Goal: Task Accomplishment & Management: Complete application form

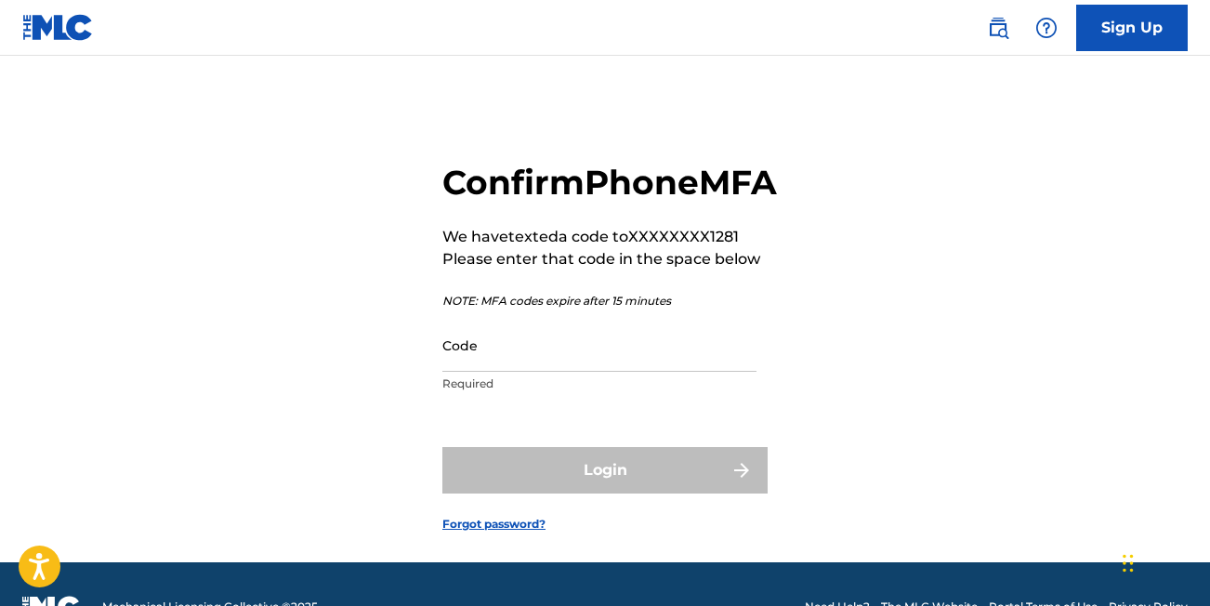
click at [540, 372] on input "Code" at bounding box center [600, 345] width 314 height 53
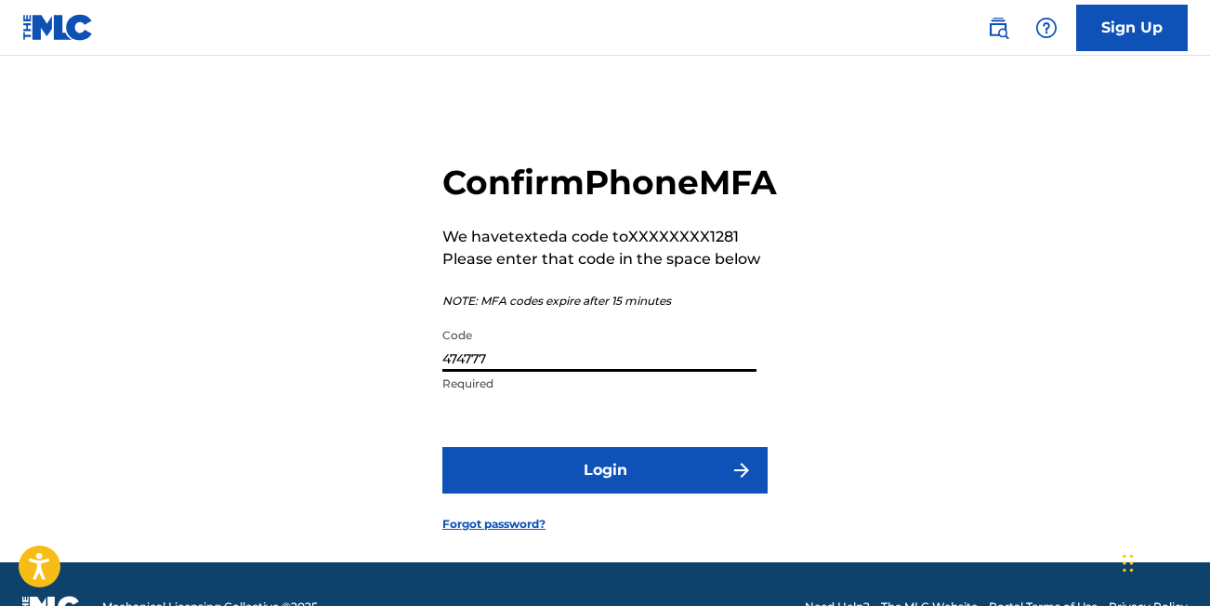
type input "474777"
click at [627, 494] on button "Login" at bounding box center [605, 470] width 325 height 46
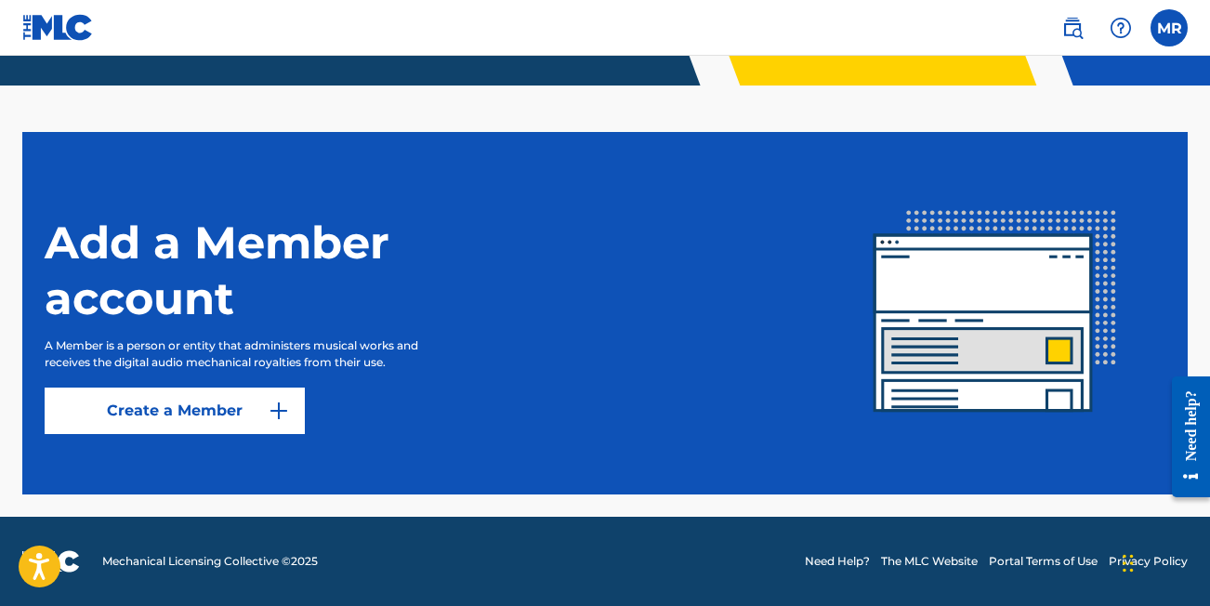
scroll to position [459, 0]
click at [271, 417] on img at bounding box center [279, 411] width 22 height 22
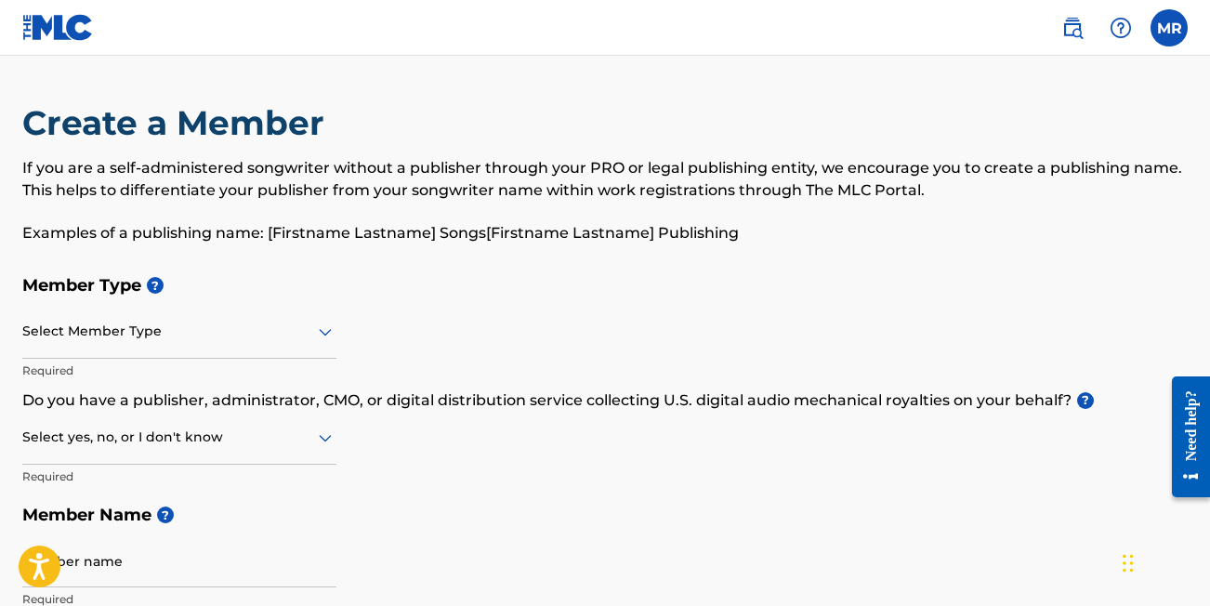
click at [163, 326] on div at bounding box center [179, 331] width 314 height 23
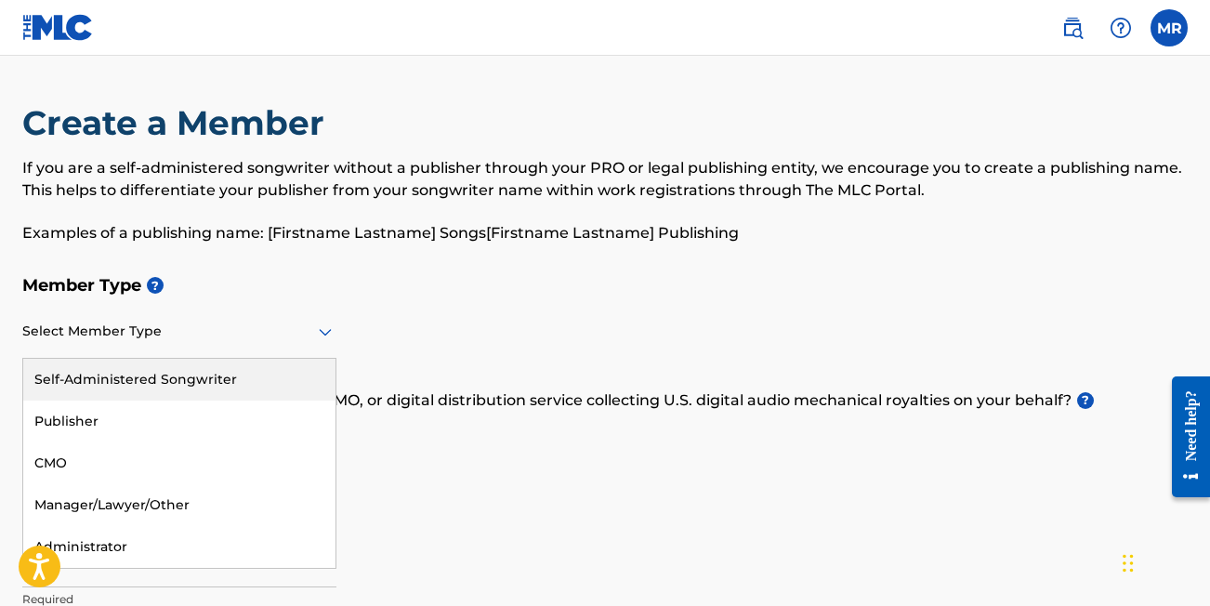
click at [140, 384] on div "Self-Administered Songwriter" at bounding box center [179, 380] width 312 height 42
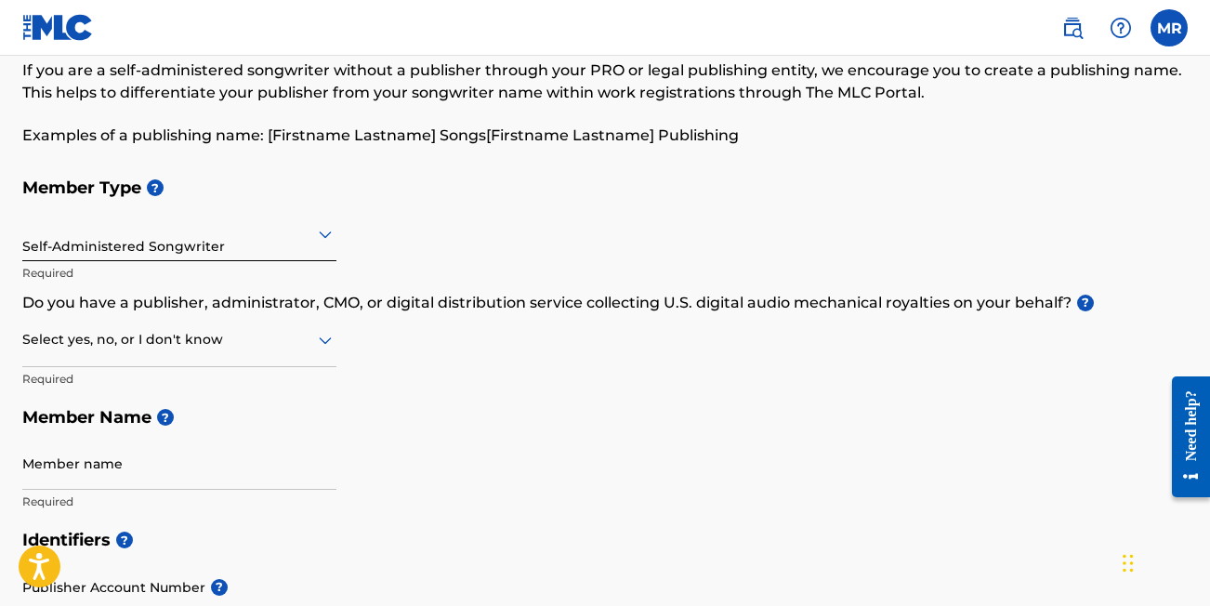
scroll to position [99, 0]
click at [114, 337] on div at bounding box center [179, 338] width 314 height 23
click at [97, 394] on div "Yes" at bounding box center [179, 387] width 312 height 42
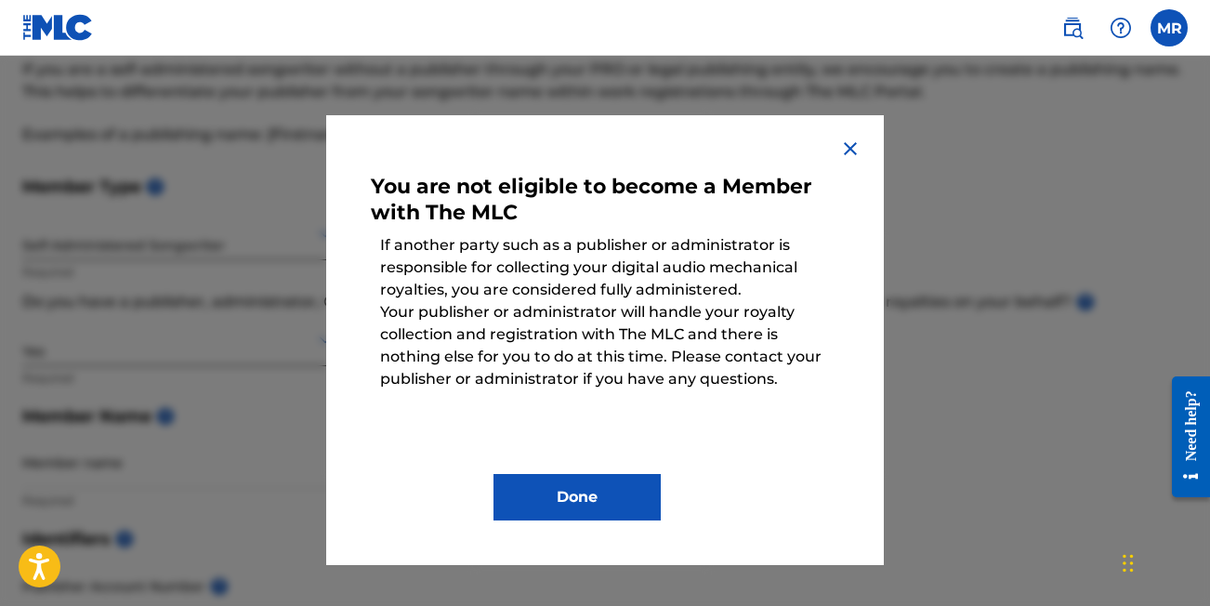
click at [574, 500] on button "Done" at bounding box center [577, 497] width 167 height 46
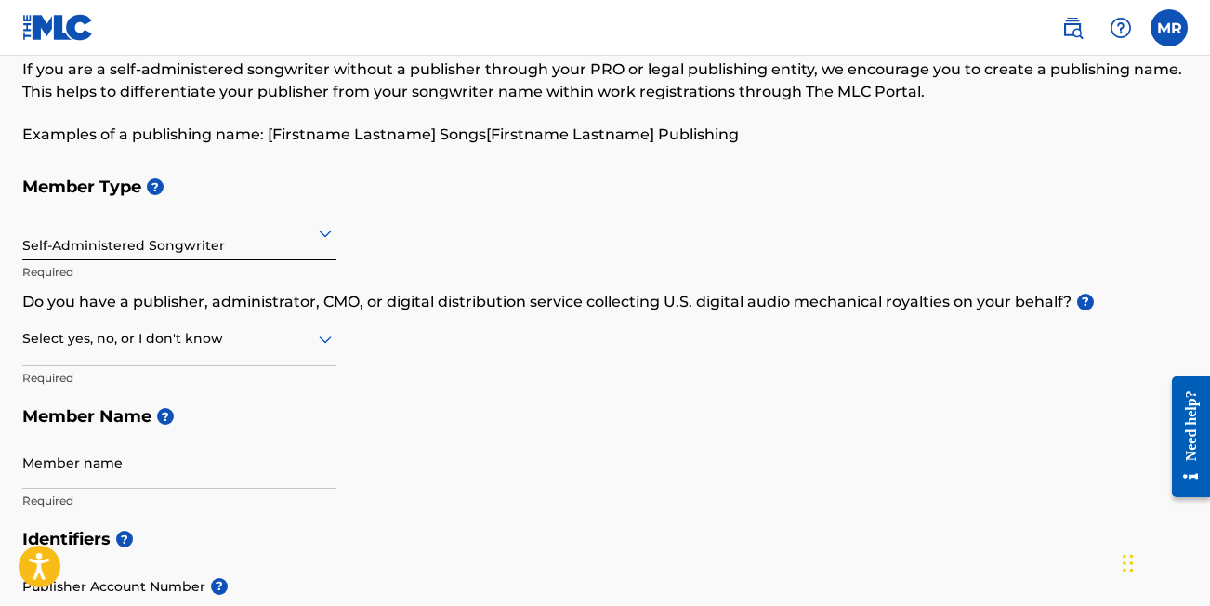
click at [150, 342] on div at bounding box center [179, 338] width 314 height 23
click at [86, 418] on div "No" at bounding box center [179, 429] width 312 height 42
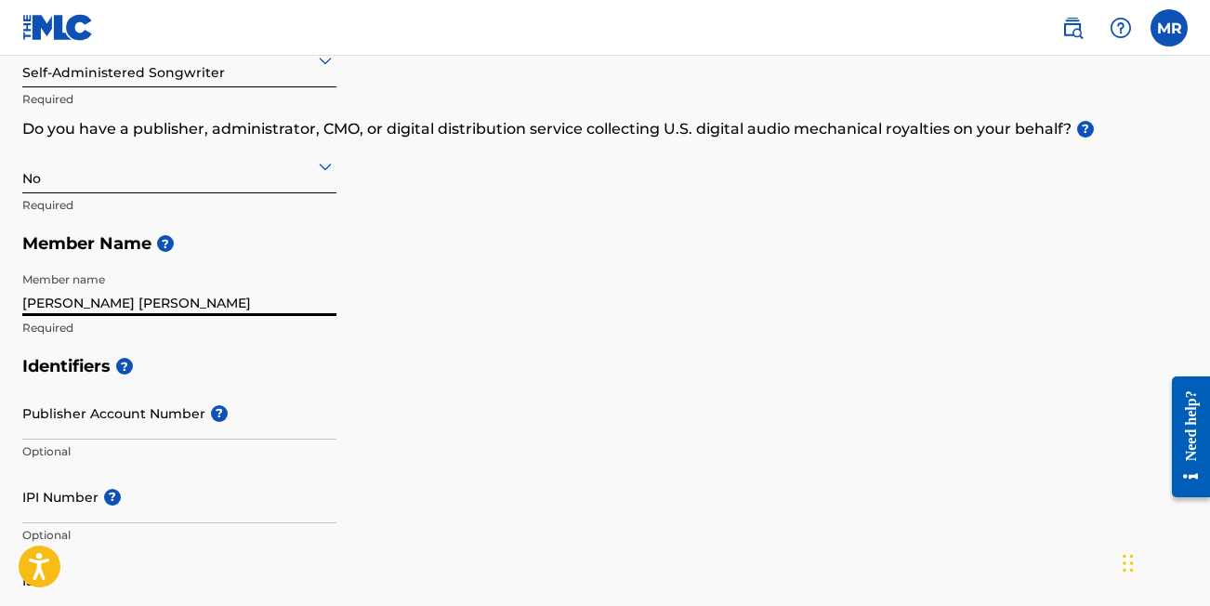
scroll to position [311, 0]
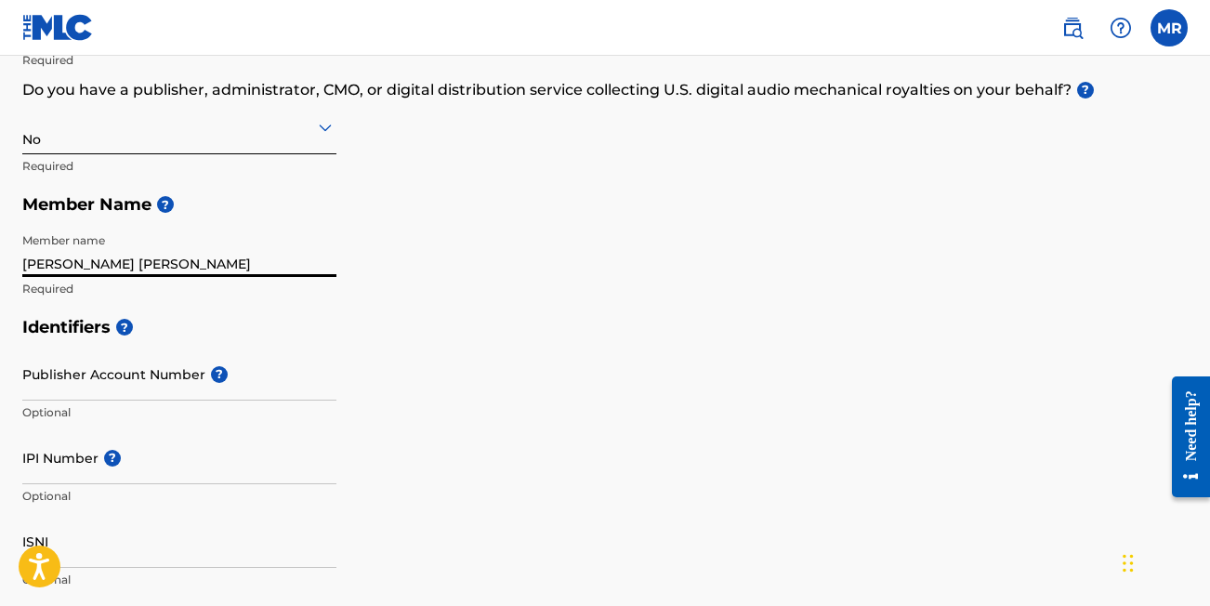
type input "[PERSON_NAME] [PERSON_NAME]"
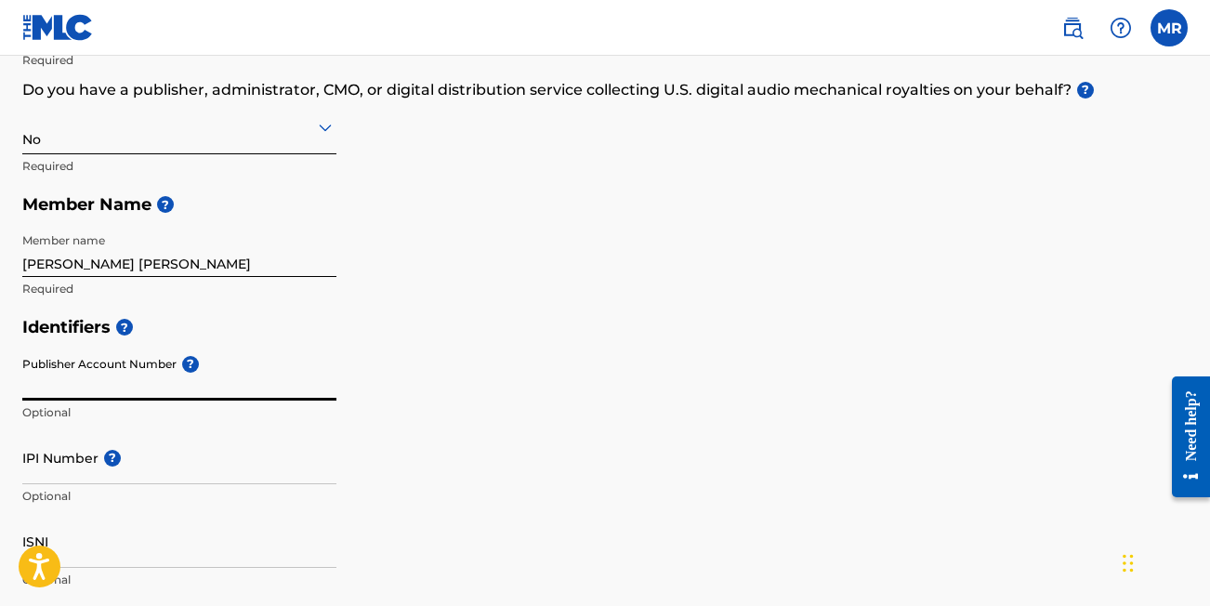
click at [124, 386] on input "Publisher Account Number ?" at bounding box center [179, 374] width 314 height 53
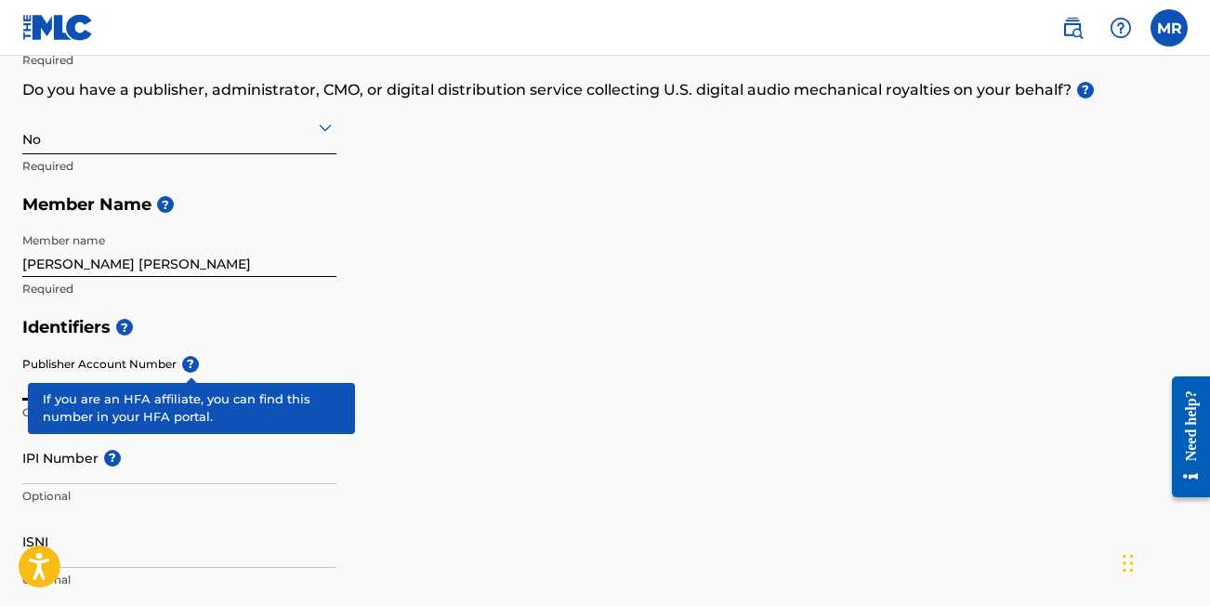
click at [190, 366] on div "Publisher Account Number ? Optional" at bounding box center [179, 390] width 314 height 84
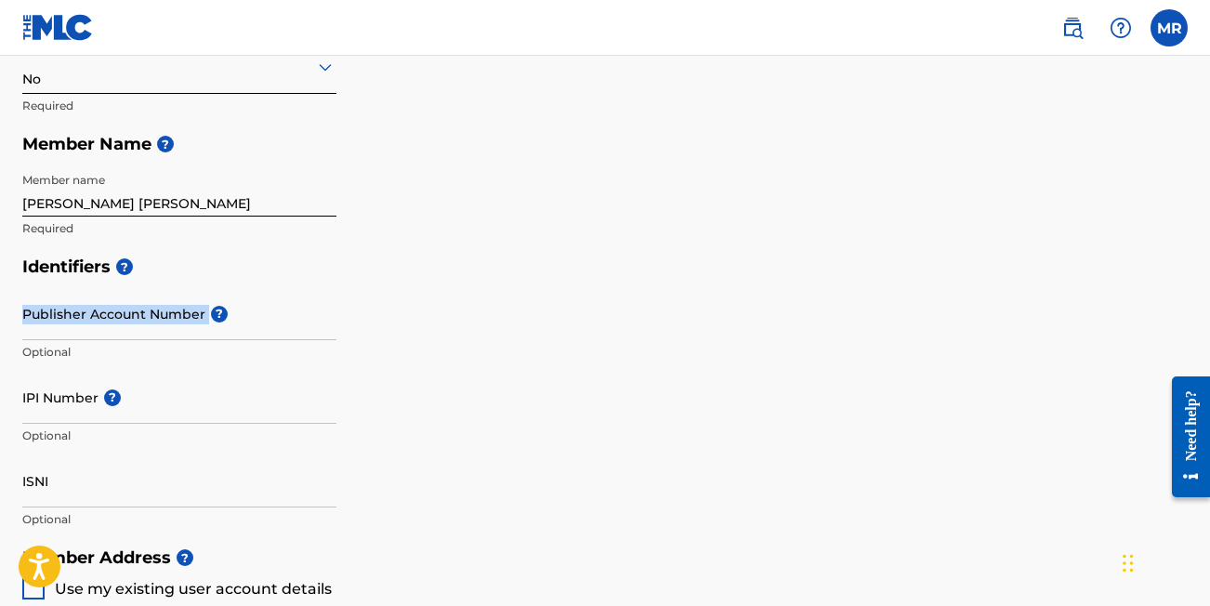
scroll to position [394, 0]
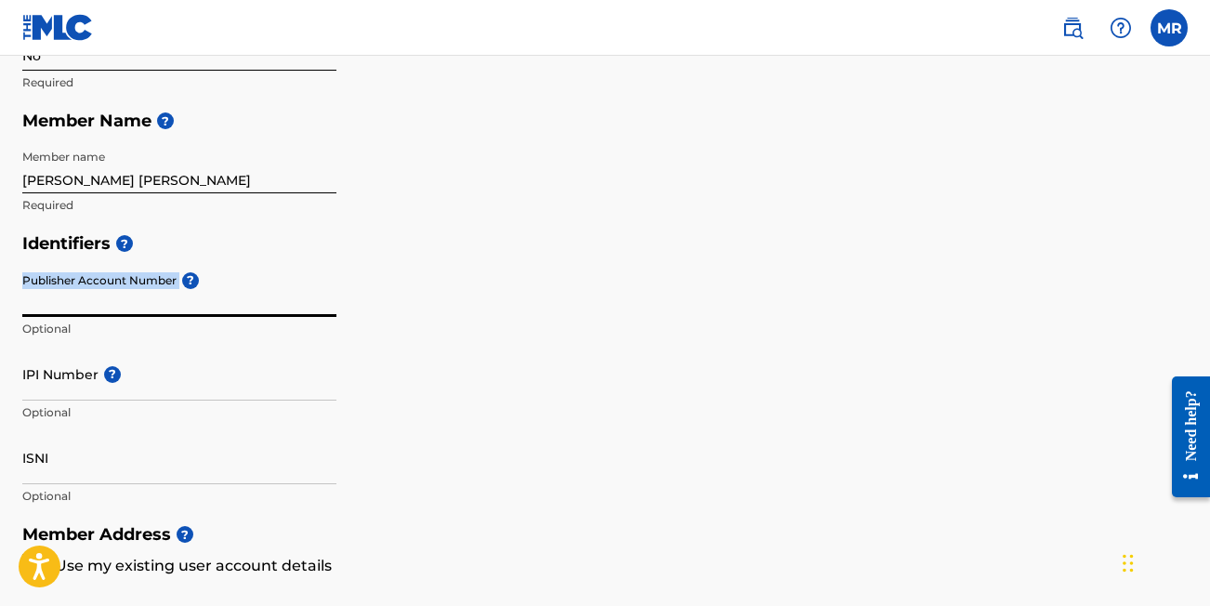
click at [149, 304] on input "Publisher Account Number ?" at bounding box center [179, 290] width 314 height 53
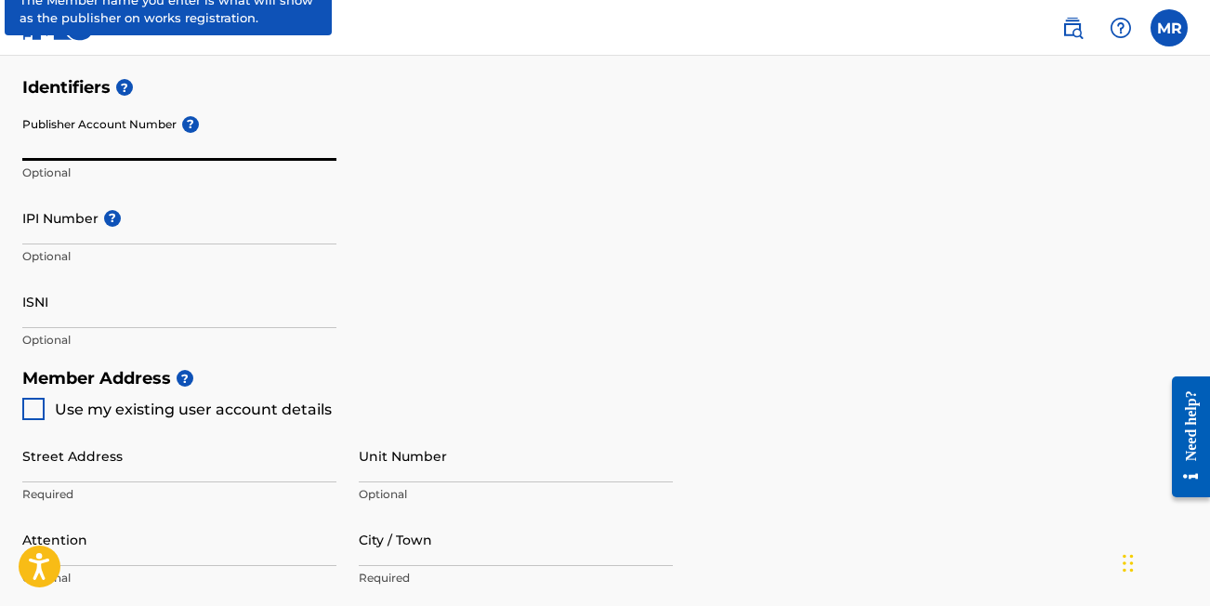
scroll to position [558, 0]
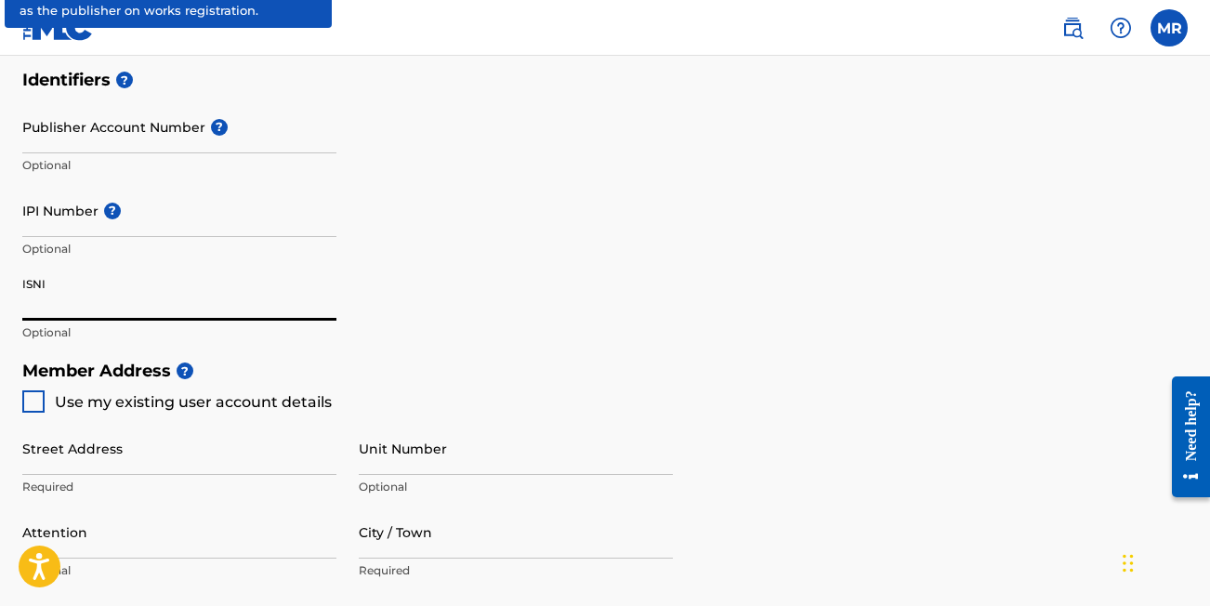
click at [33, 287] on input "ISNI" at bounding box center [179, 294] width 314 height 53
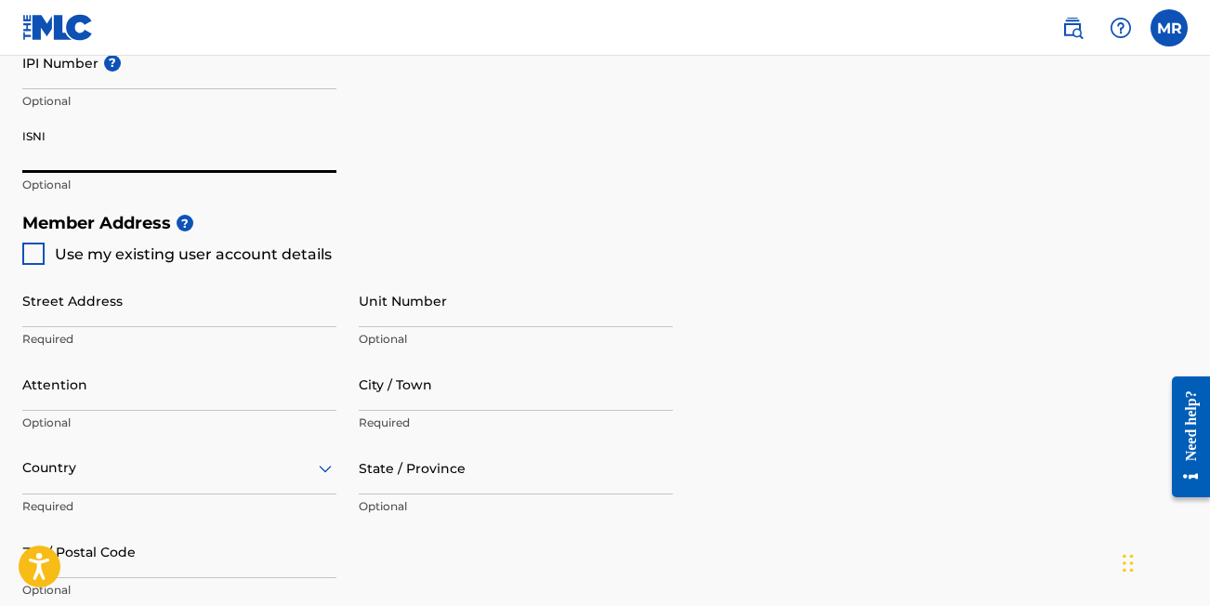
scroll to position [707, 0]
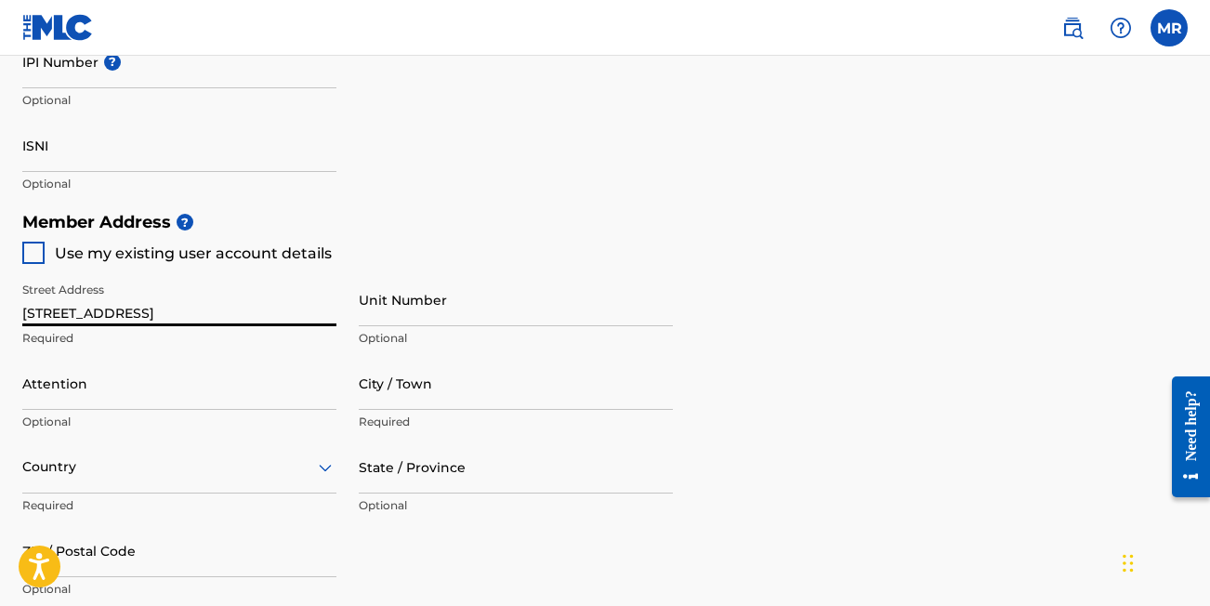
type input "[STREET_ADDRESS]"
click at [347, 300] on div "Street Address [STREET_ADDRESS] Required Unit Number Optional Attention Optiona…" at bounding box center [347, 440] width 651 height 353
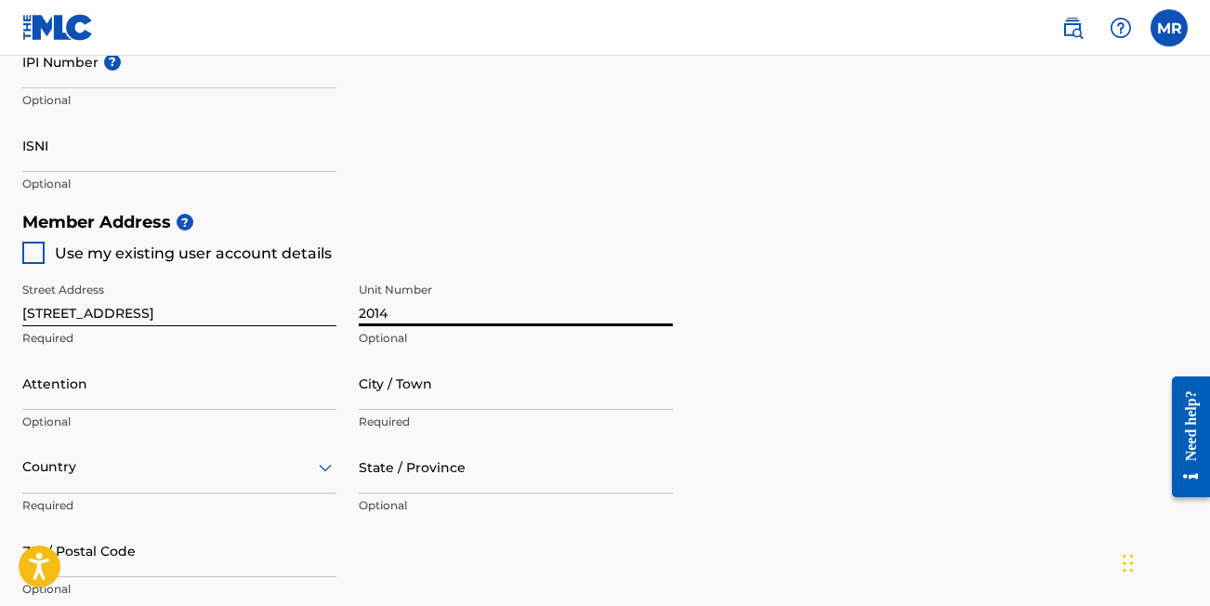
type input "2014"
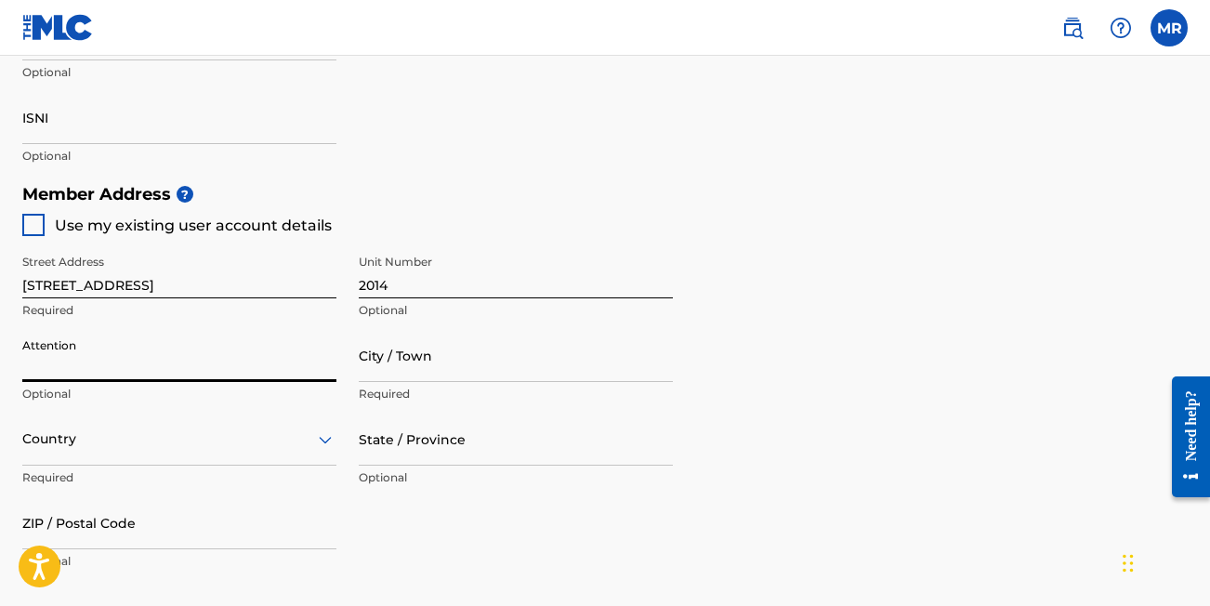
scroll to position [738, 0]
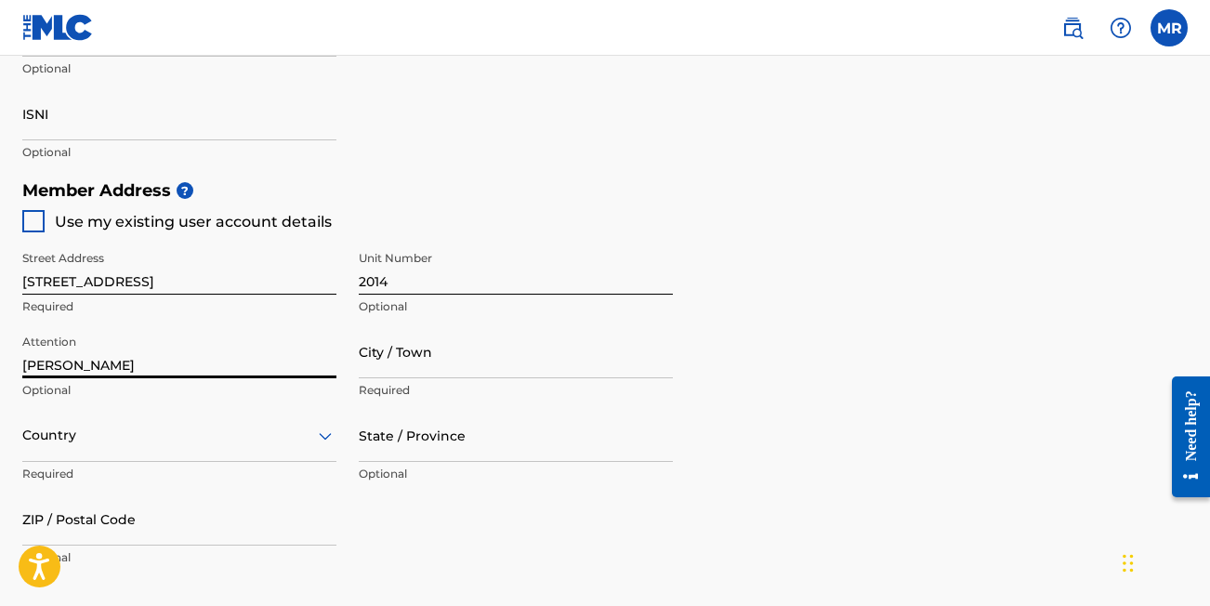
type input "[PERSON_NAME]"
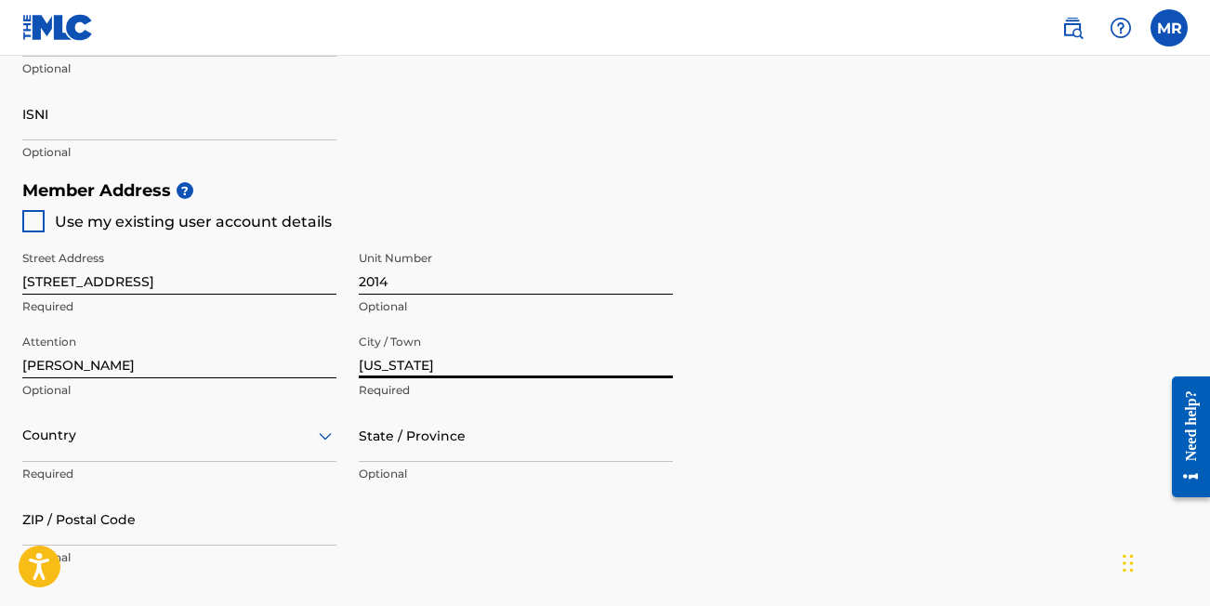
type input "[US_STATE]"
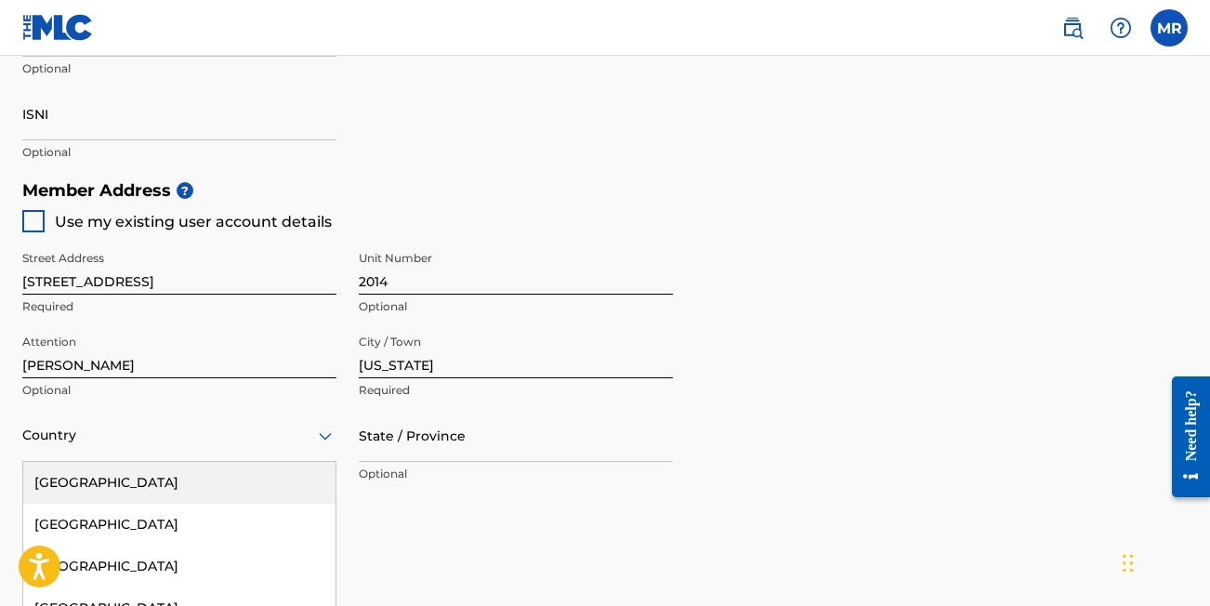
click at [232, 433] on div "[GEOGRAPHIC_DATA], 1 of 223. 223 results available. Use Up and Down to choose o…" at bounding box center [179, 435] width 314 height 53
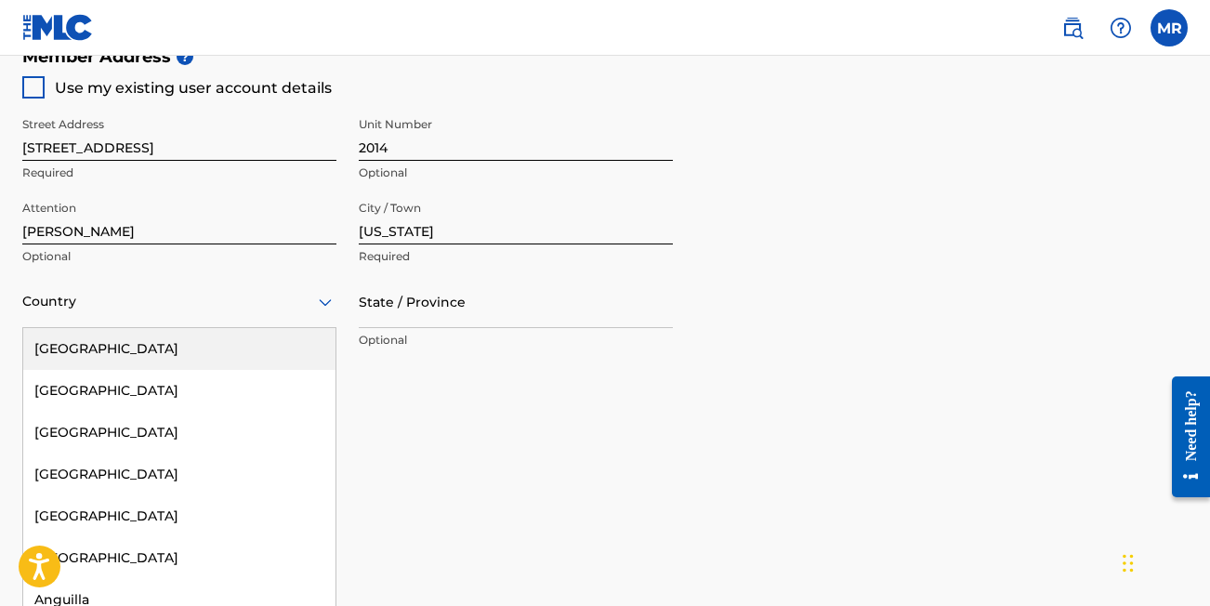
click at [187, 351] on div "[GEOGRAPHIC_DATA]" at bounding box center [179, 349] width 312 height 42
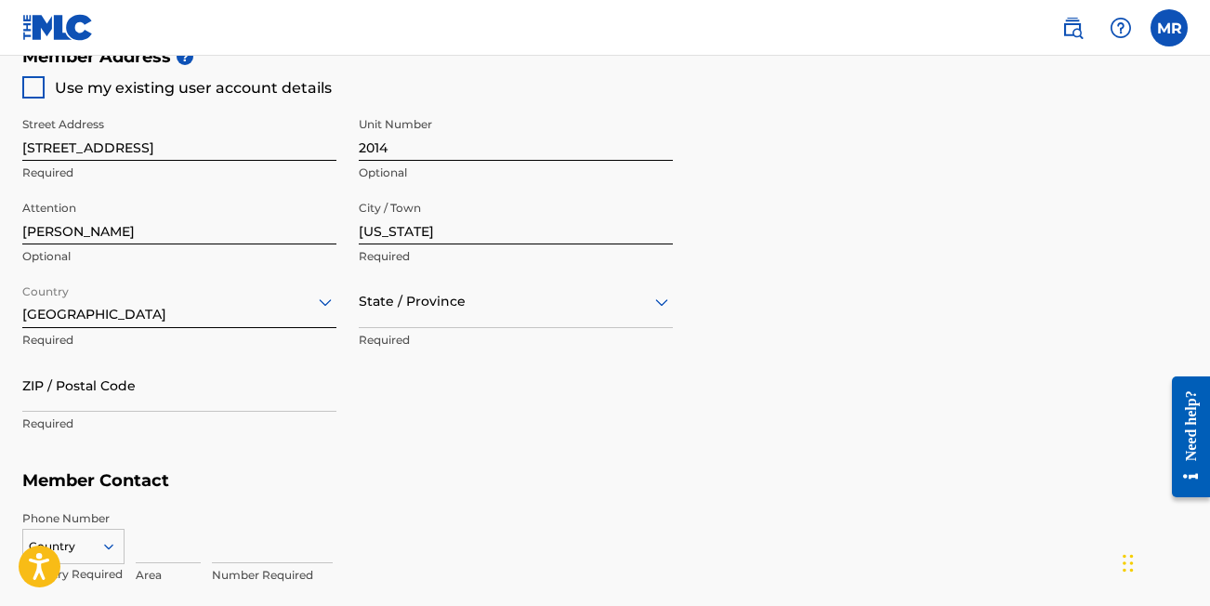
click at [405, 303] on div at bounding box center [516, 301] width 314 height 23
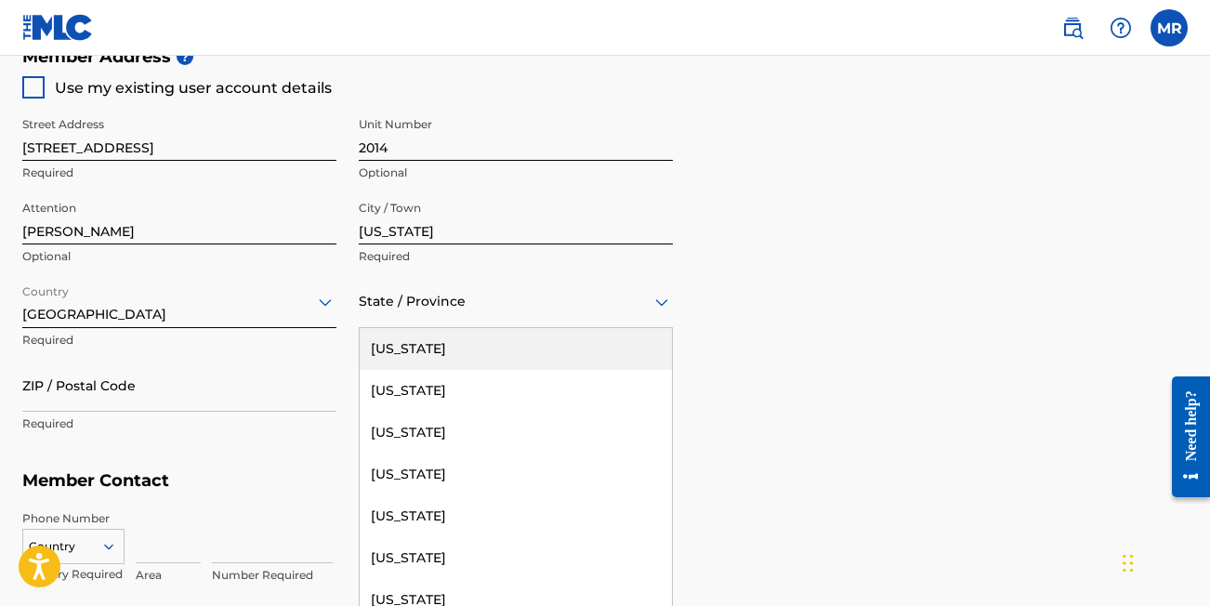
type input "n"
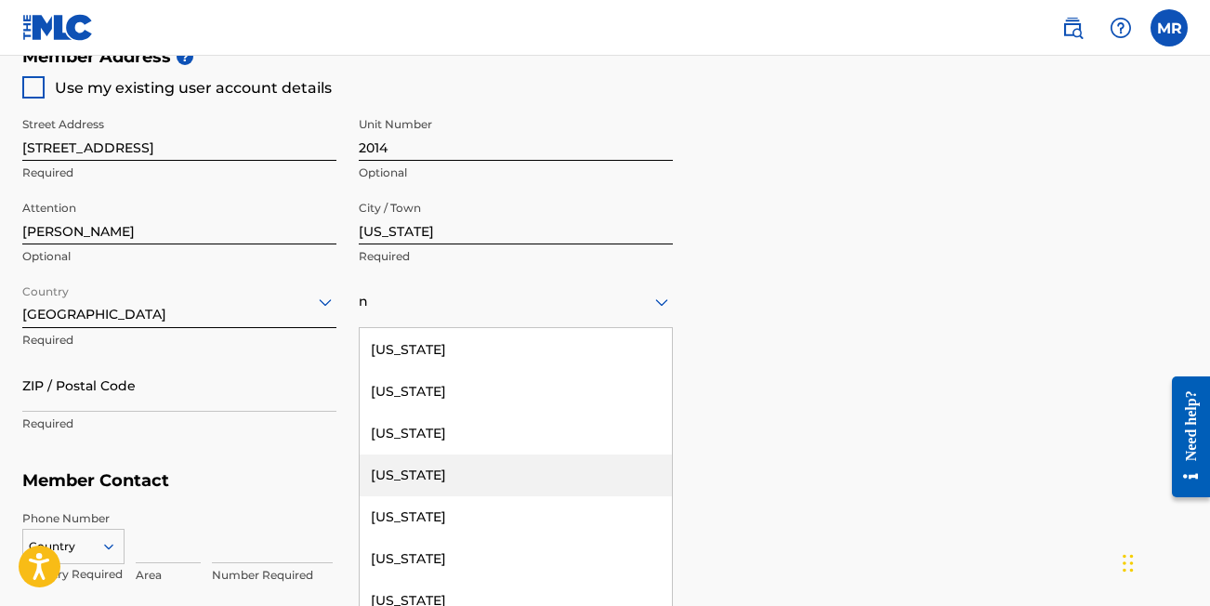
scroll to position [726, 0]
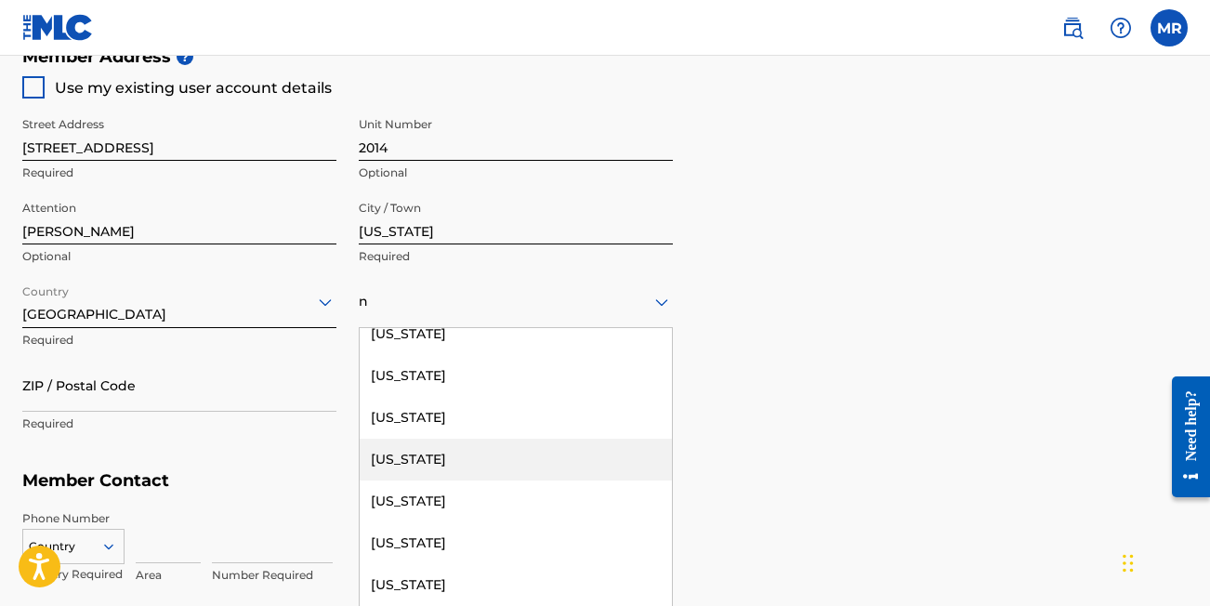
click at [428, 455] on div "[US_STATE]" at bounding box center [516, 460] width 312 height 42
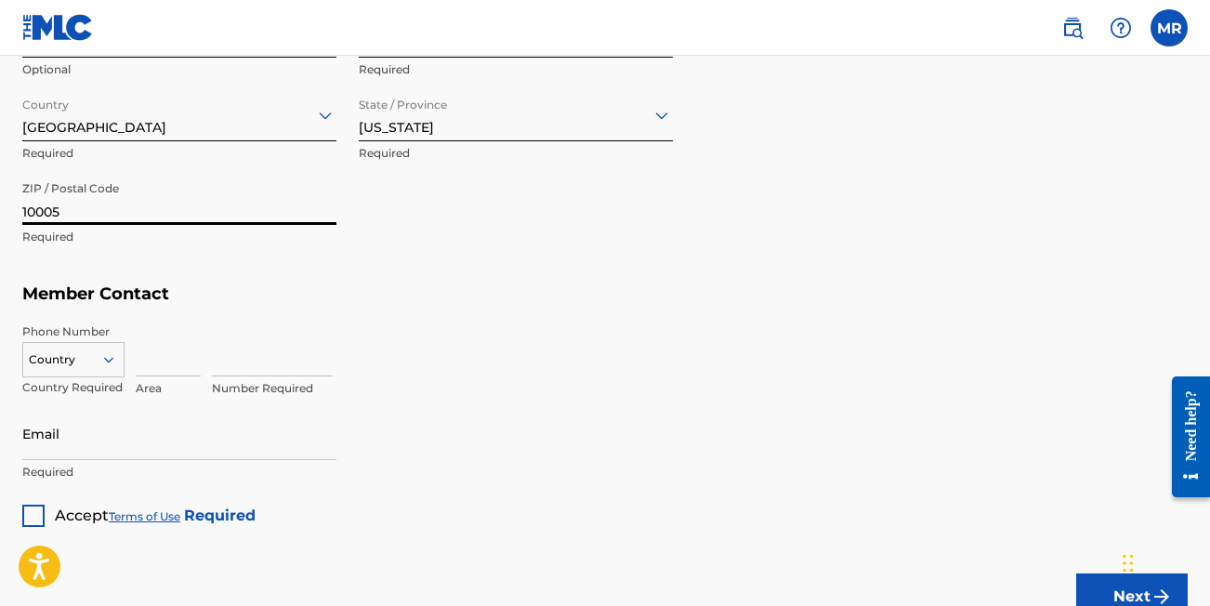
scroll to position [1061, 0]
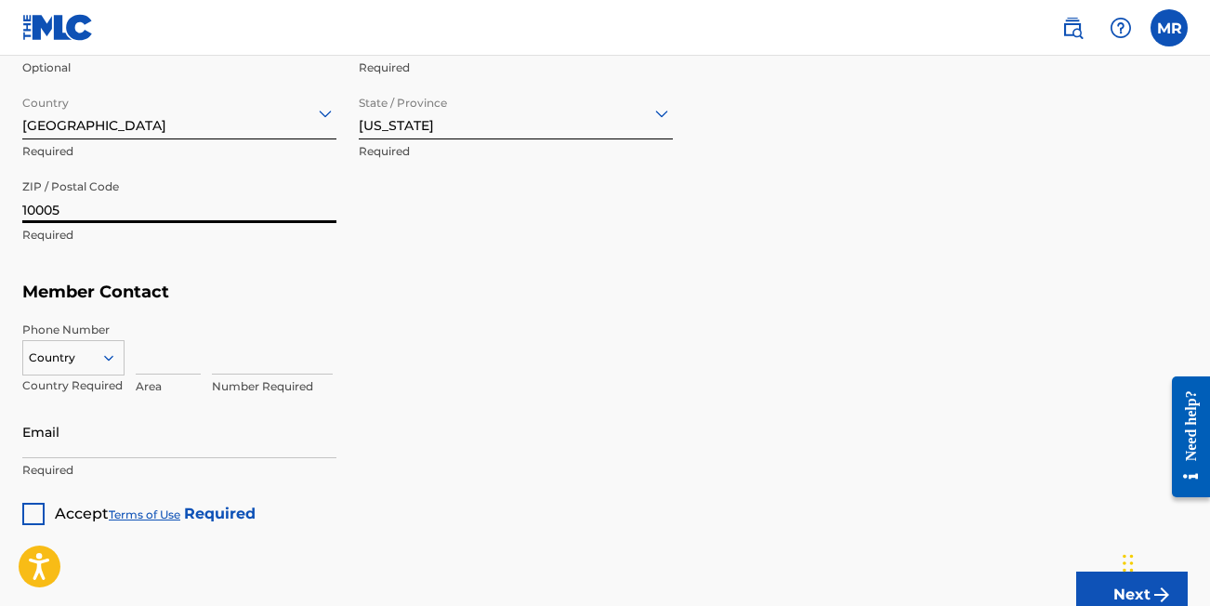
type input "10005"
click at [172, 364] on input at bounding box center [168, 348] width 65 height 53
type input "631"
type input "3391281"
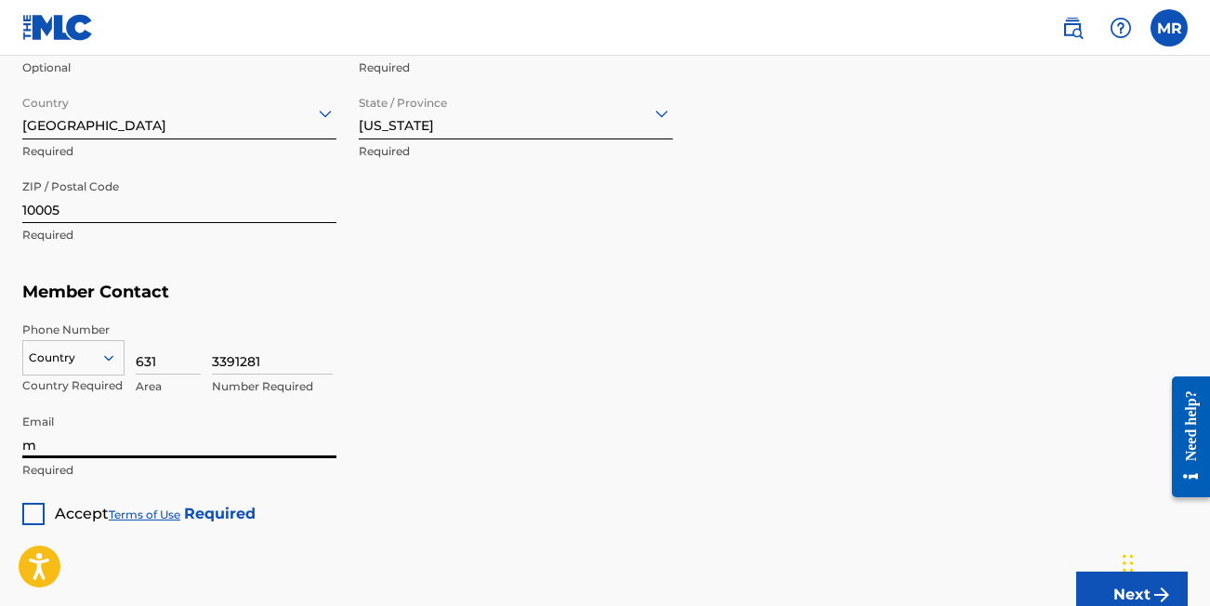
type input "ma"
type input "[EMAIL_ADDRESS][DOMAIN_NAME]"
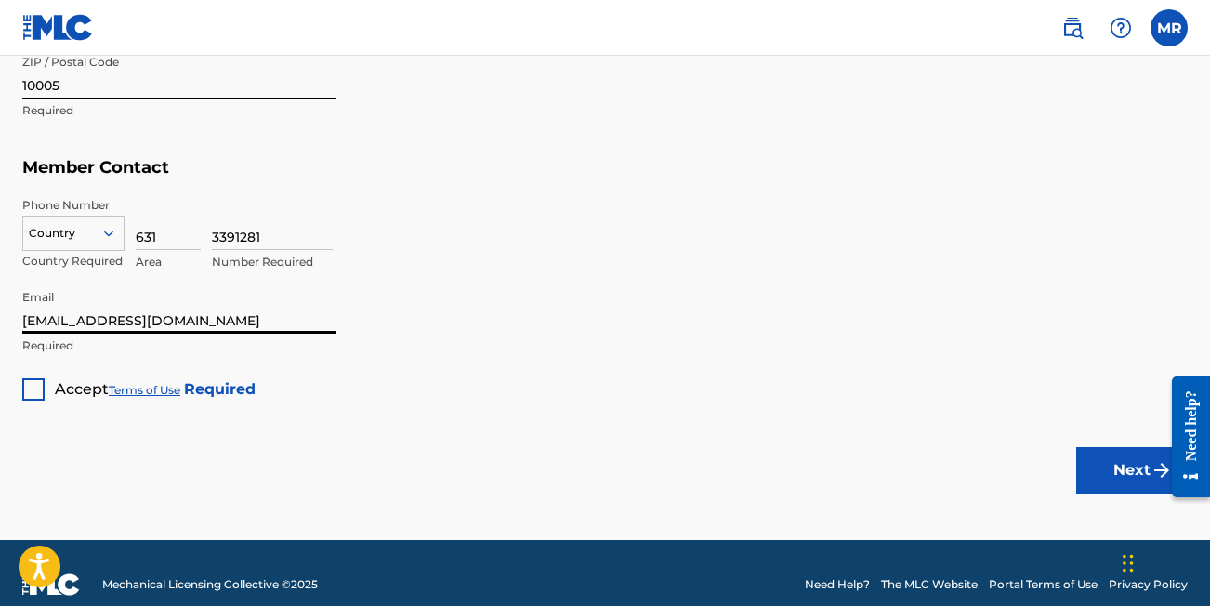
scroll to position [1195, 0]
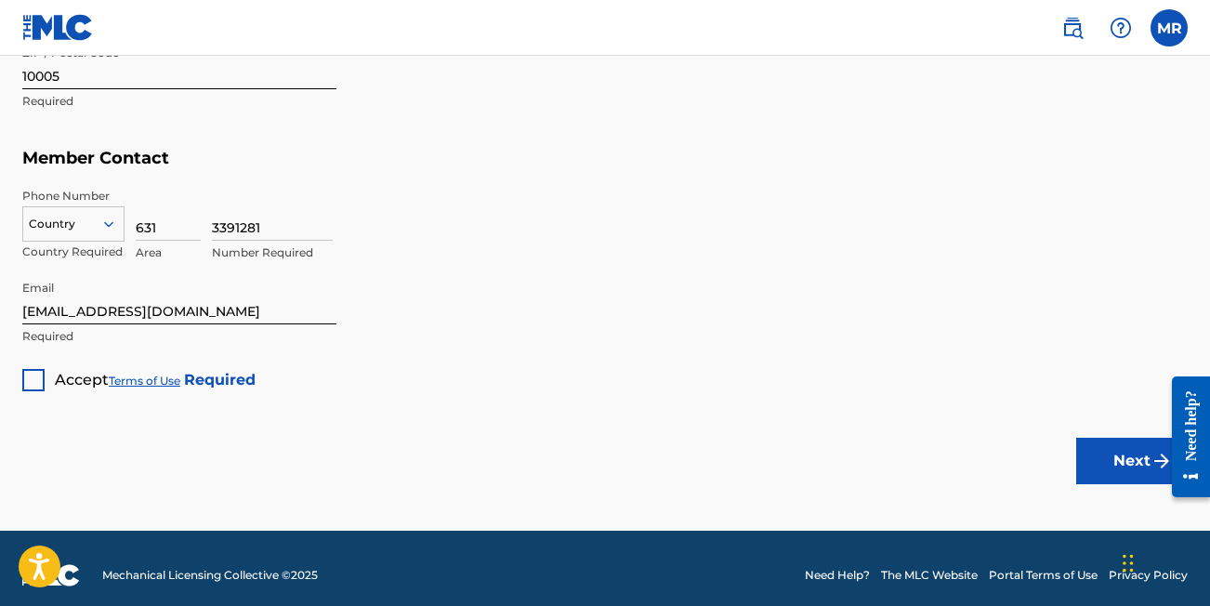
click at [22, 350] on div "Email [EMAIL_ADDRESS][DOMAIN_NAME] Required" at bounding box center [179, 313] width 314 height 84
click at [34, 374] on div at bounding box center [33, 380] width 22 height 22
click at [1125, 456] on button "Next" at bounding box center [1133, 461] width 112 height 46
click at [90, 225] on div at bounding box center [73, 224] width 100 height 20
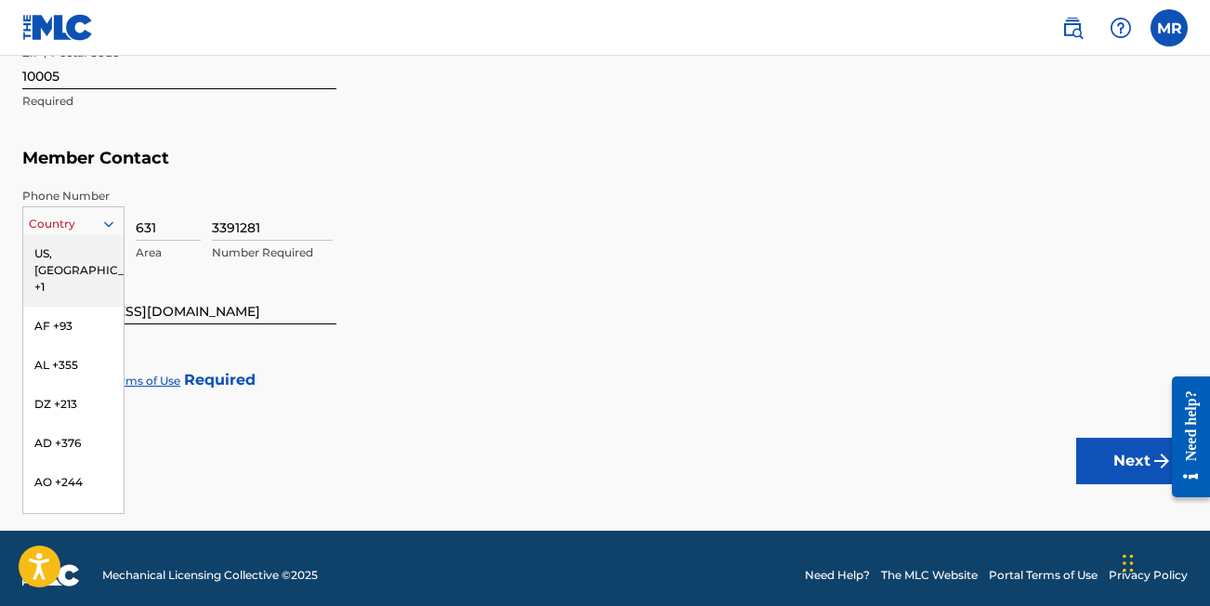
click at [90, 250] on div "US, [GEOGRAPHIC_DATA] +1" at bounding box center [73, 270] width 100 height 73
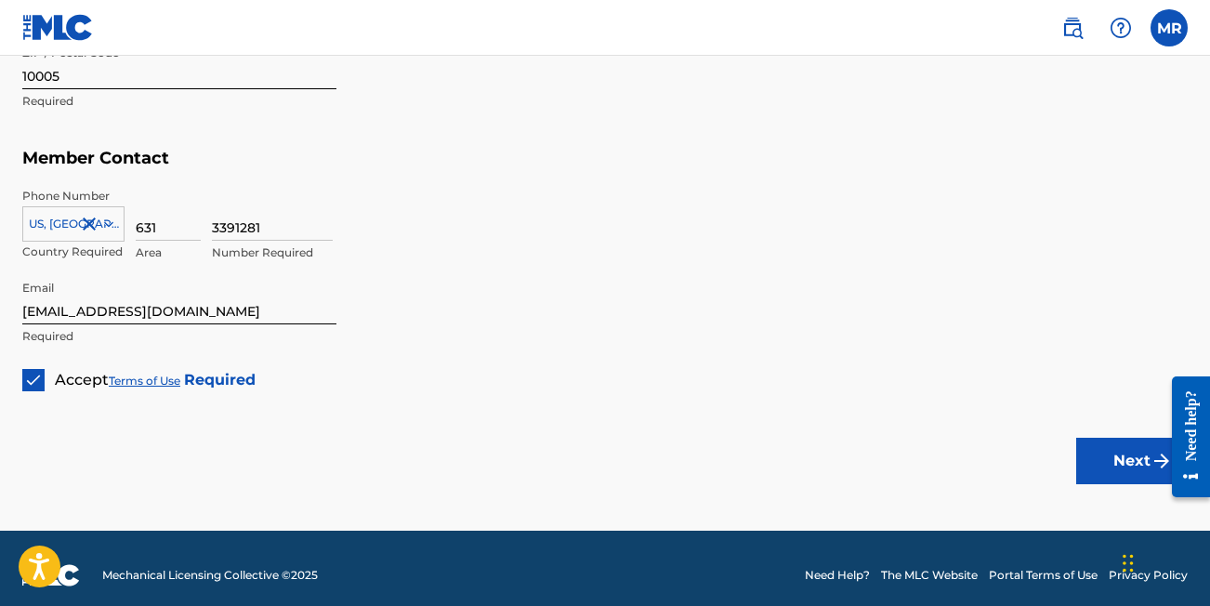
click at [1131, 470] on button "Next" at bounding box center [1133, 461] width 112 height 46
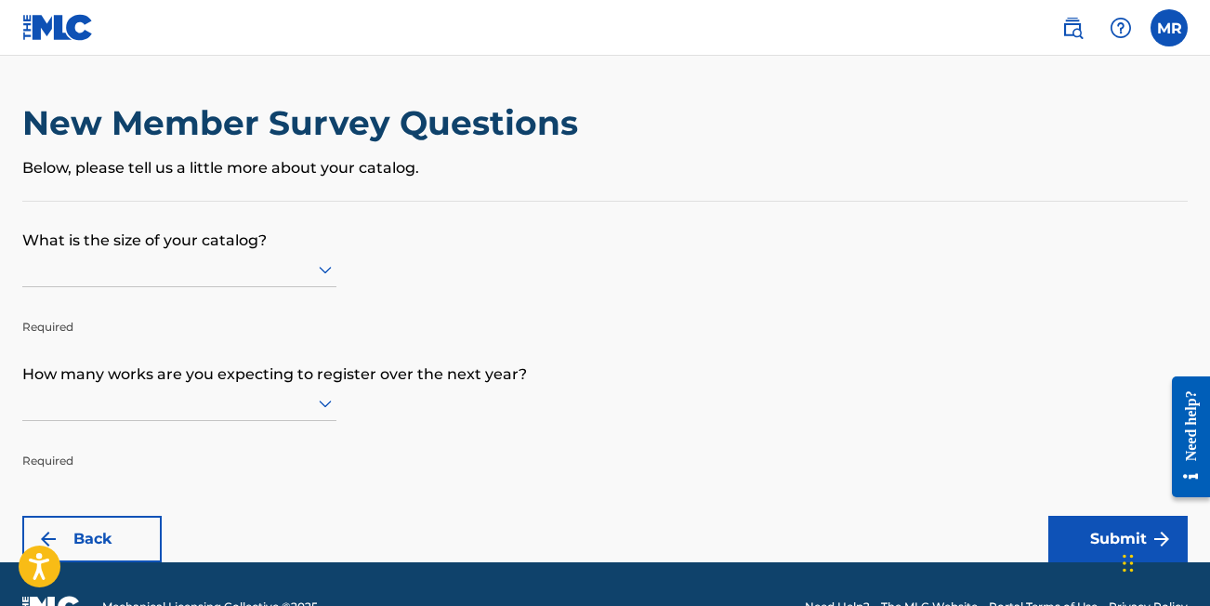
click at [313, 272] on div at bounding box center [179, 269] width 314 height 23
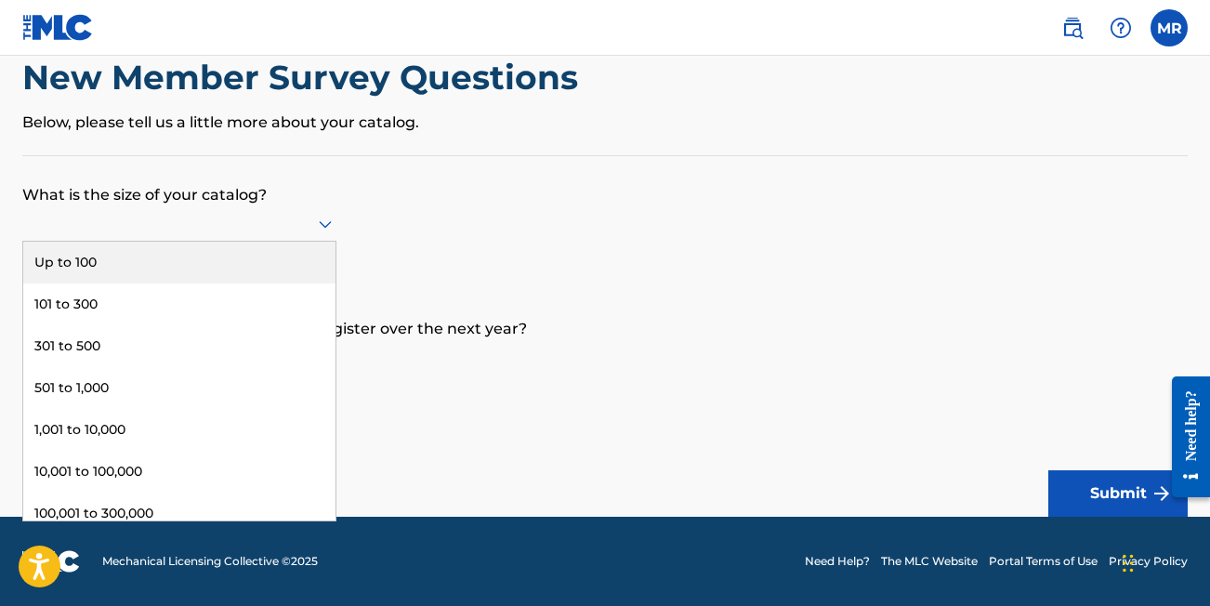
click at [358, 120] on p "Below, please tell us a little more about your catalog." at bounding box center [605, 123] width 1166 height 22
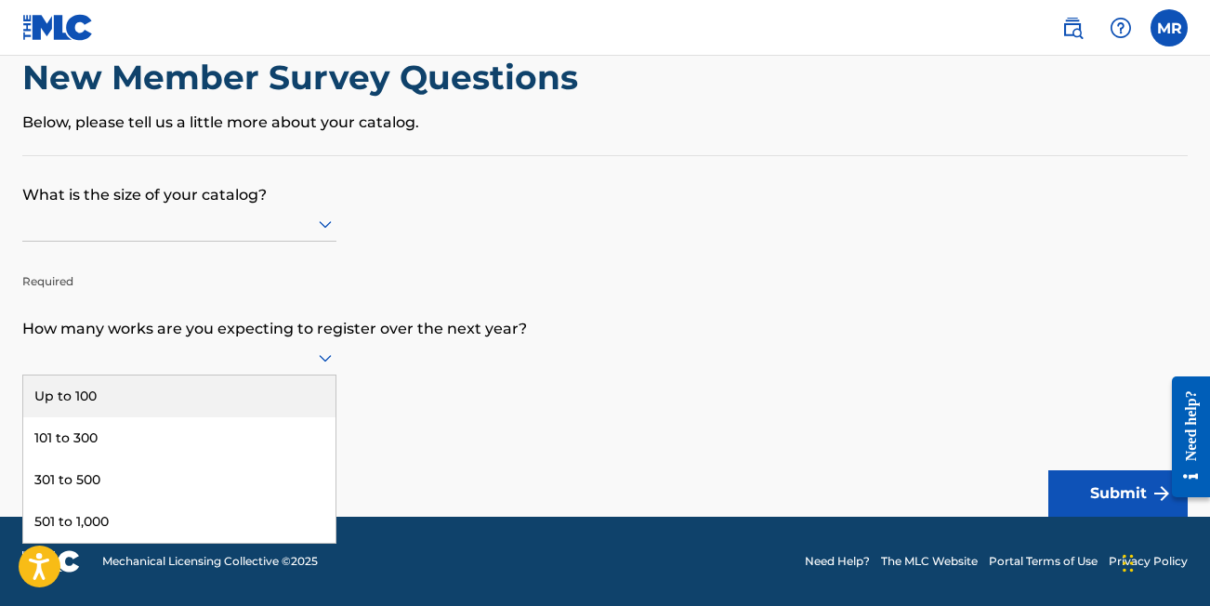
click at [326, 363] on icon at bounding box center [325, 358] width 22 height 22
click at [275, 407] on div "Up to 100" at bounding box center [179, 397] width 312 height 42
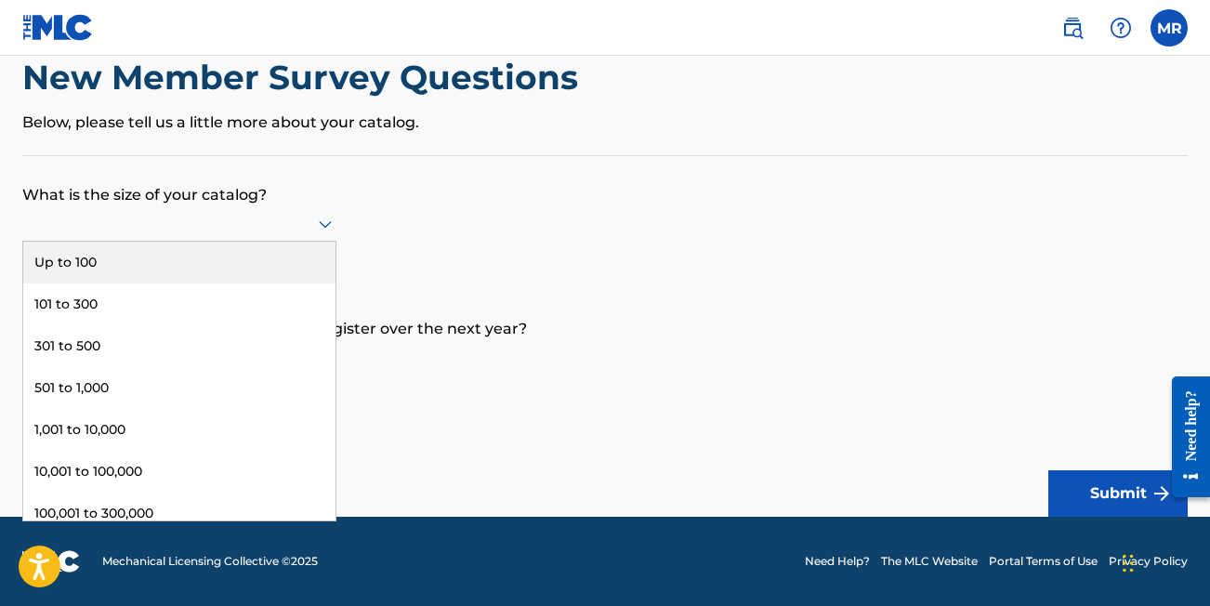
click at [267, 235] on div at bounding box center [179, 223] width 314 height 23
click at [213, 274] on div "Up to 100" at bounding box center [179, 263] width 312 height 42
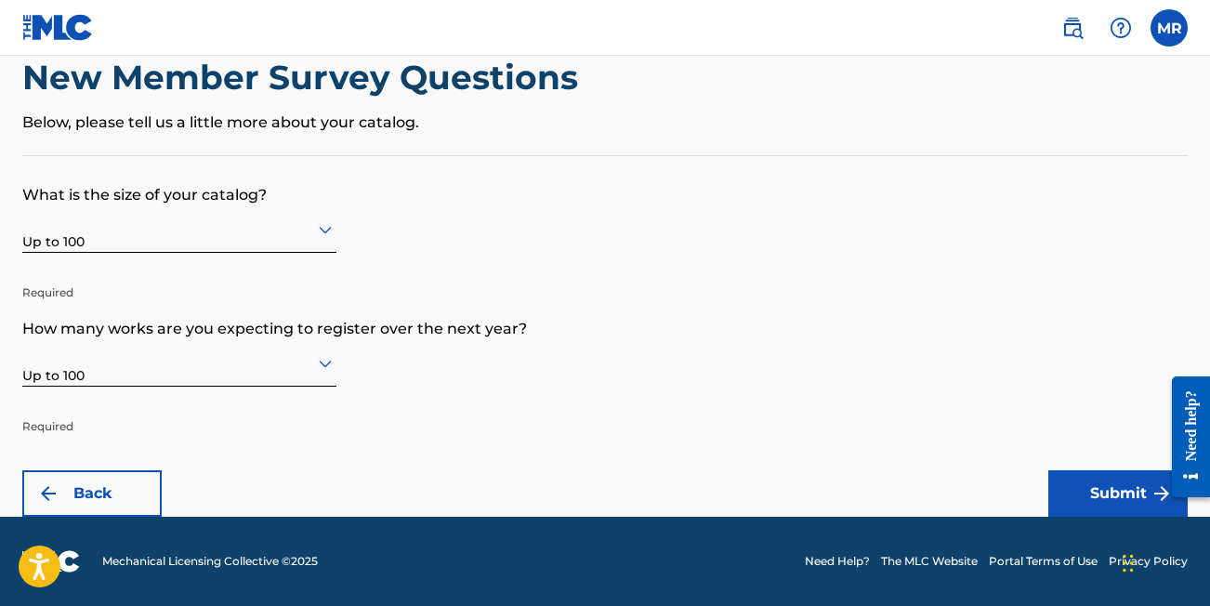
scroll to position [46, 0]
click at [1120, 495] on button "Submit" at bounding box center [1118, 493] width 139 height 46
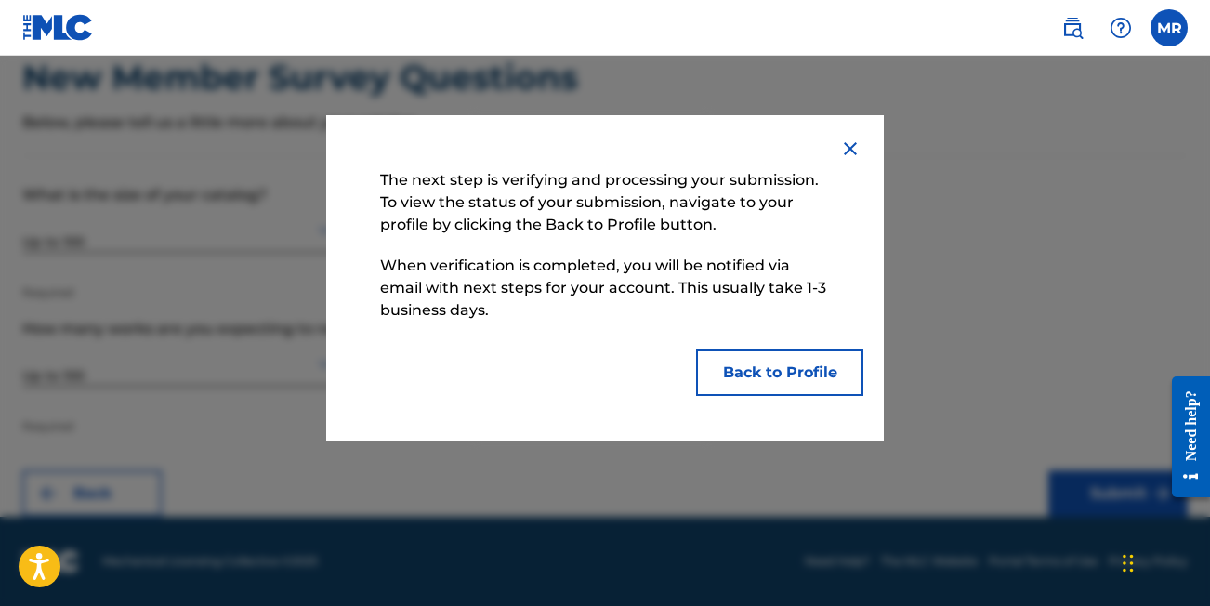
click at [804, 375] on button "Back to Profile" at bounding box center [779, 373] width 167 height 46
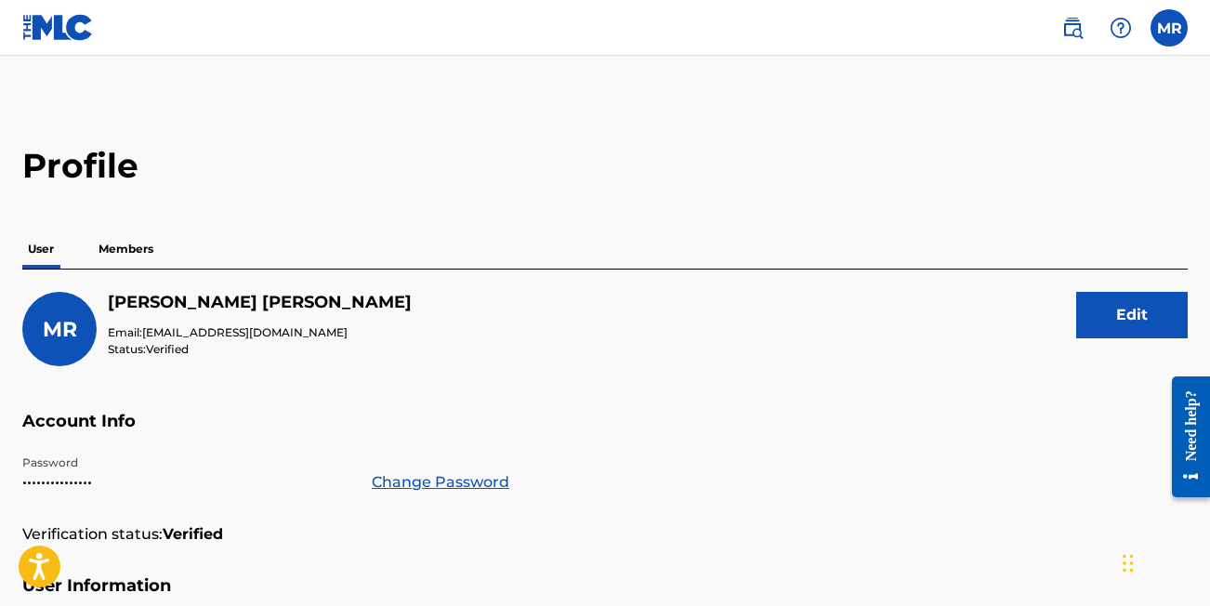
click at [1073, 28] on img at bounding box center [1073, 28] width 22 height 22
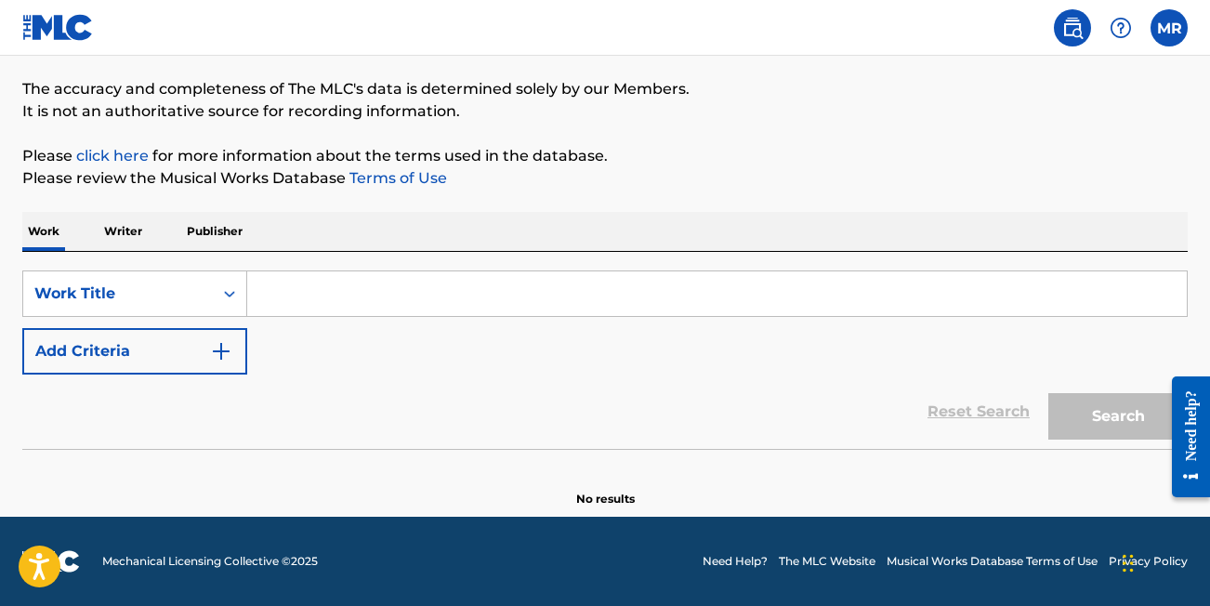
scroll to position [143, 0]
click at [194, 320] on div "SearchWithCriteria134b6c9a-31cb-4acc-a336-94c43926b52f Work Title Add Criteria" at bounding box center [605, 323] width 1166 height 104
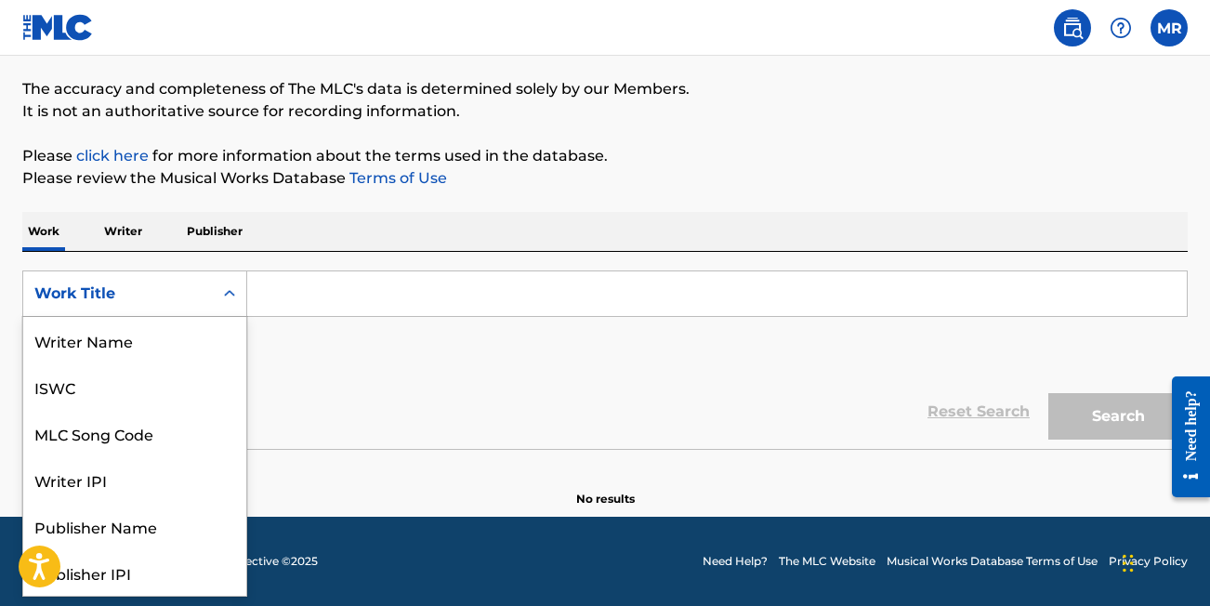
click at [194, 295] on div "Work Title" at bounding box center [117, 294] width 167 height 22
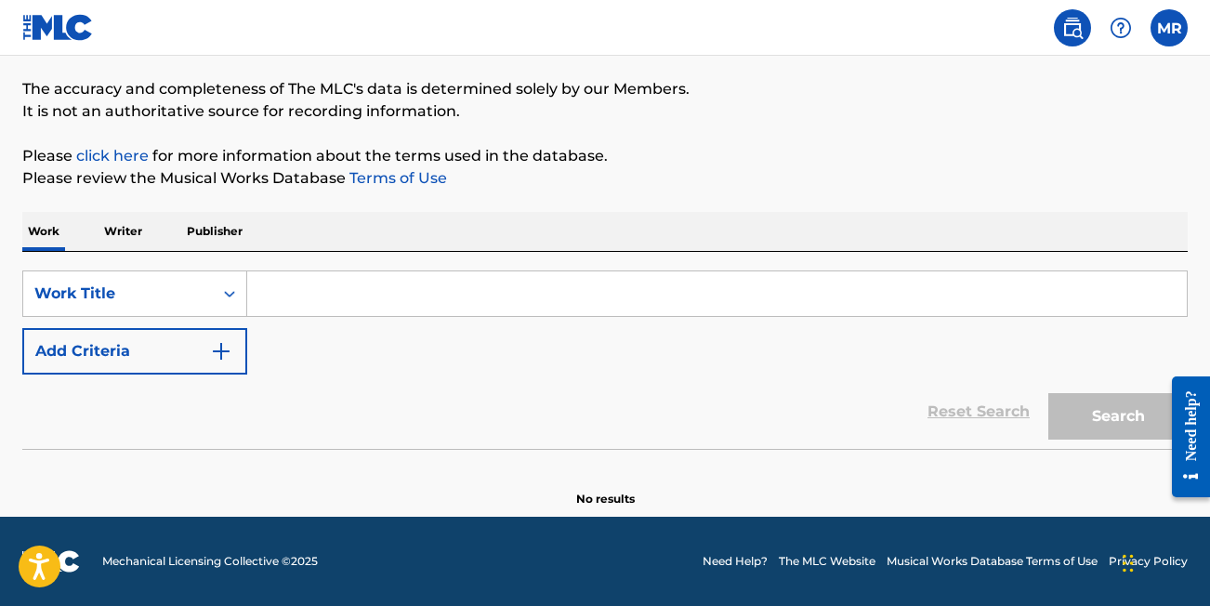
click at [303, 424] on div "Reset Search Search" at bounding box center [605, 412] width 1166 height 74
click at [284, 287] on input "Search Form" at bounding box center [717, 293] width 940 height 45
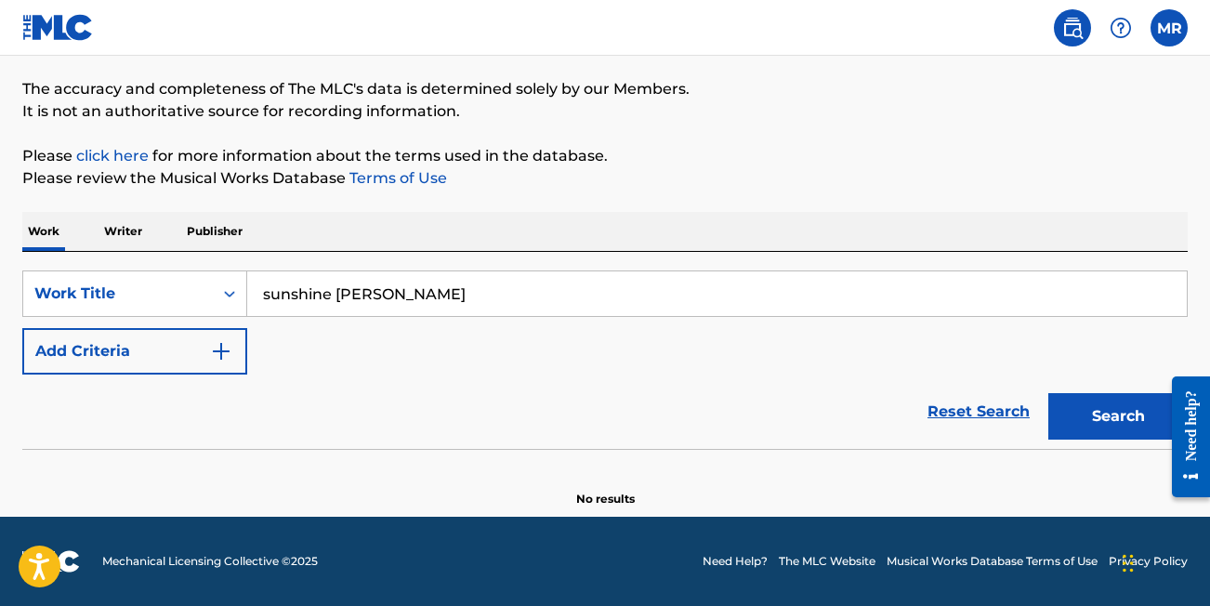
click at [1118, 417] on button "Search" at bounding box center [1118, 416] width 139 height 46
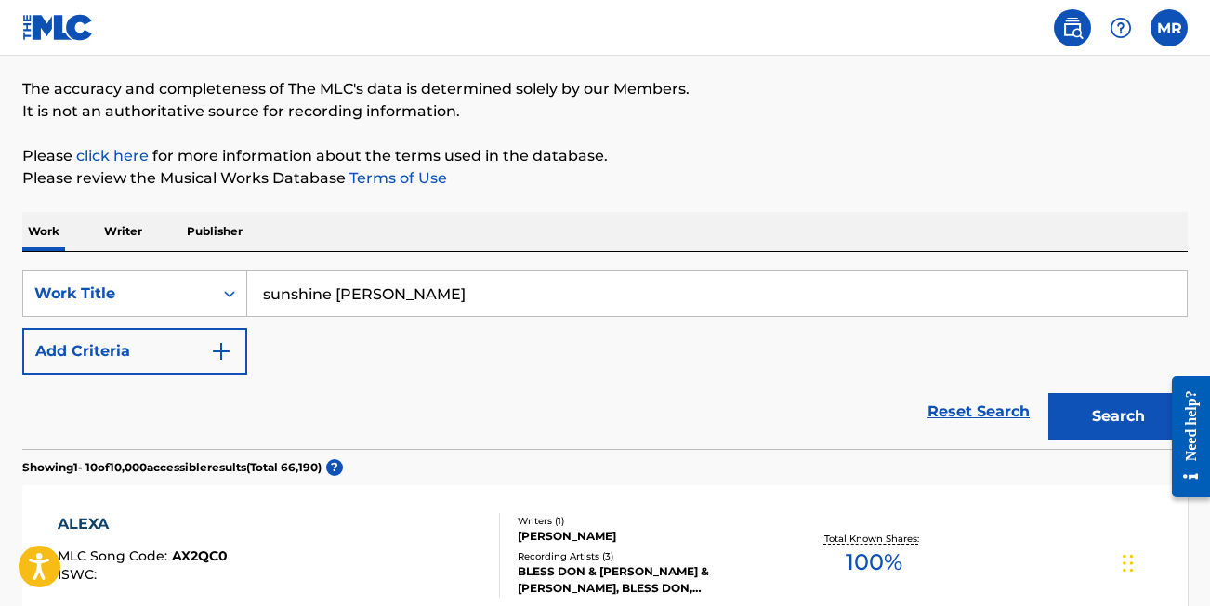
type input "sunshine [PERSON_NAME]"
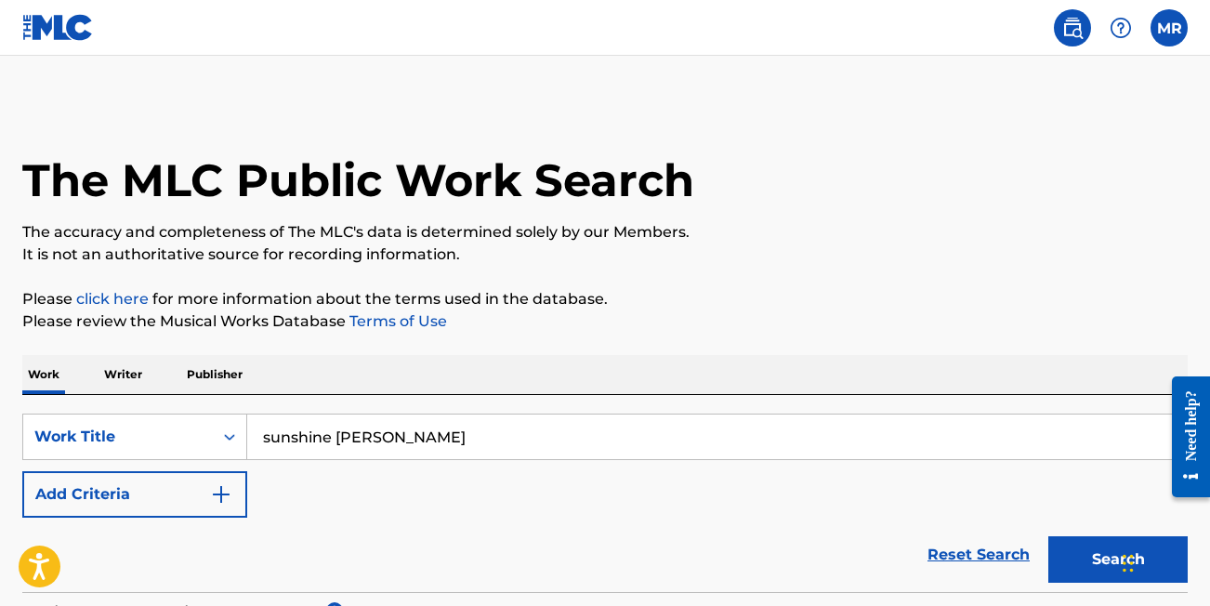
scroll to position [0, 0]
drag, startPoint x: 456, startPoint y: 430, endPoint x: 275, endPoint y: 423, distance: 180.5
click at [275, 424] on input "sunshine [PERSON_NAME]" at bounding box center [717, 437] width 940 height 45
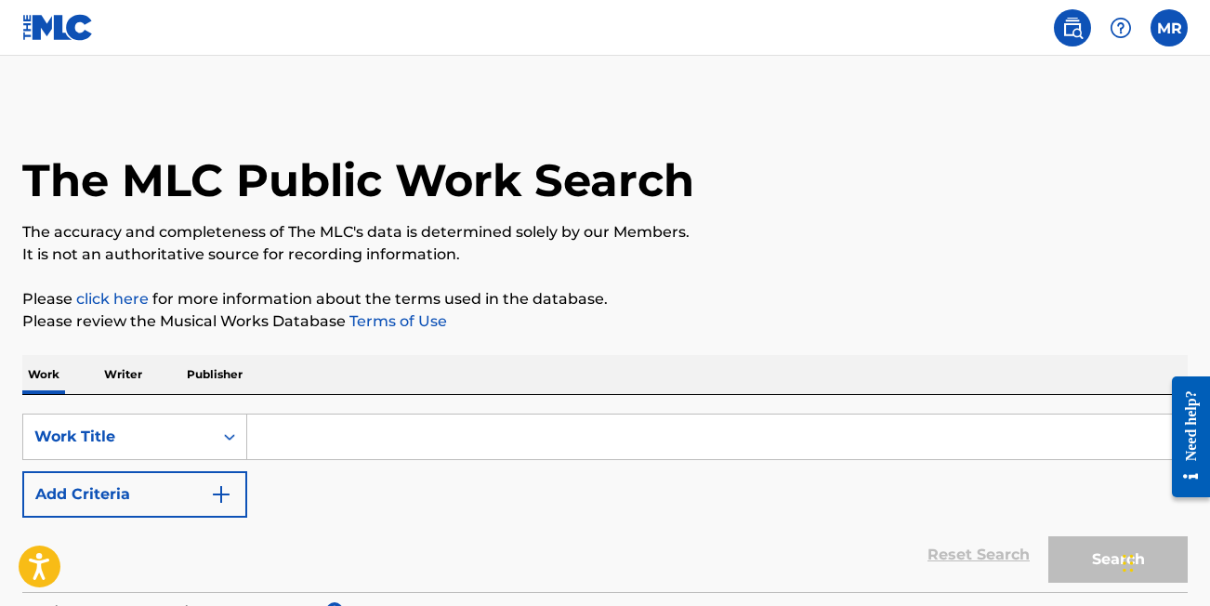
click at [162, 489] on button "Add Criteria" at bounding box center [134, 494] width 225 height 46
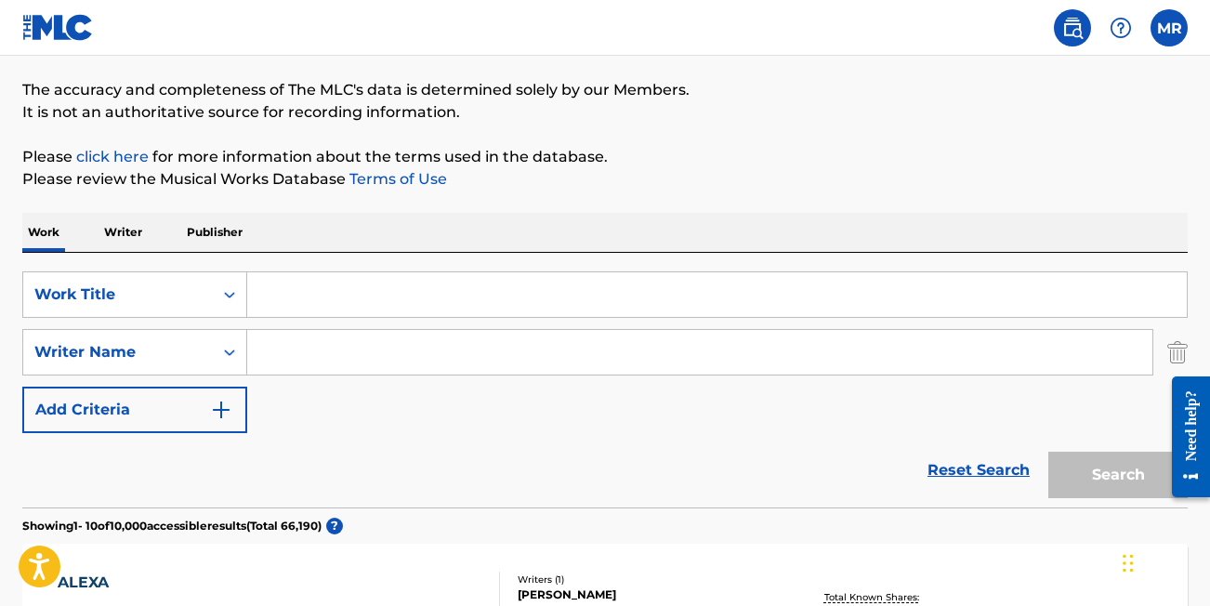
scroll to position [143, 0]
click at [282, 308] on input "Search Form" at bounding box center [717, 293] width 940 height 45
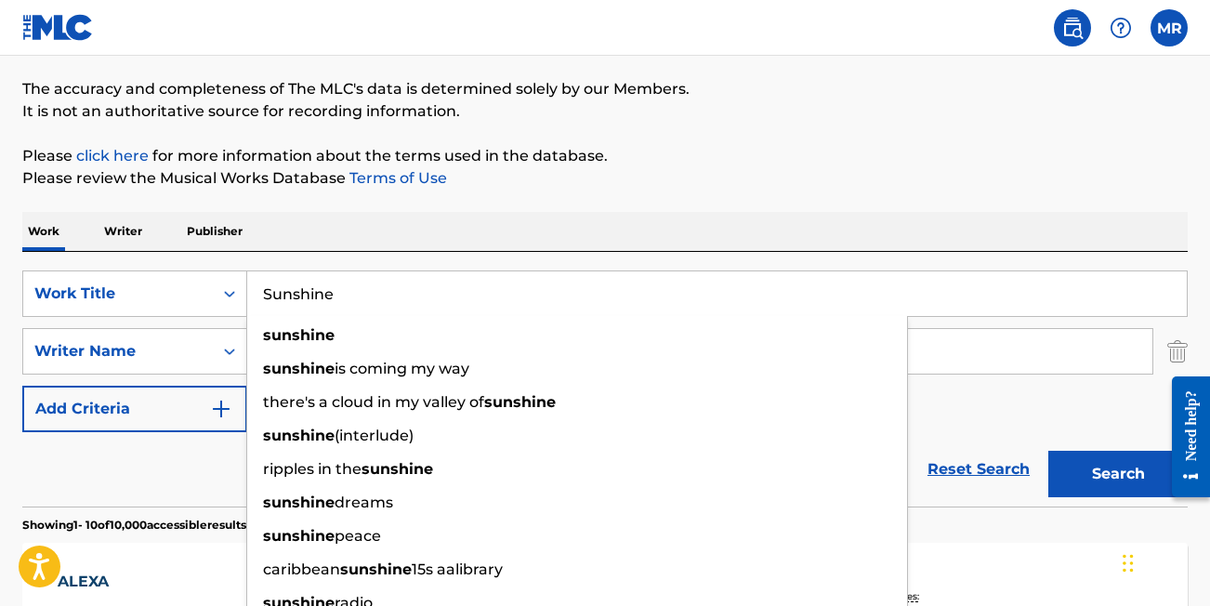
type input "Sunshine"
click at [314, 243] on div "Work Writer Publisher" at bounding box center [605, 231] width 1166 height 39
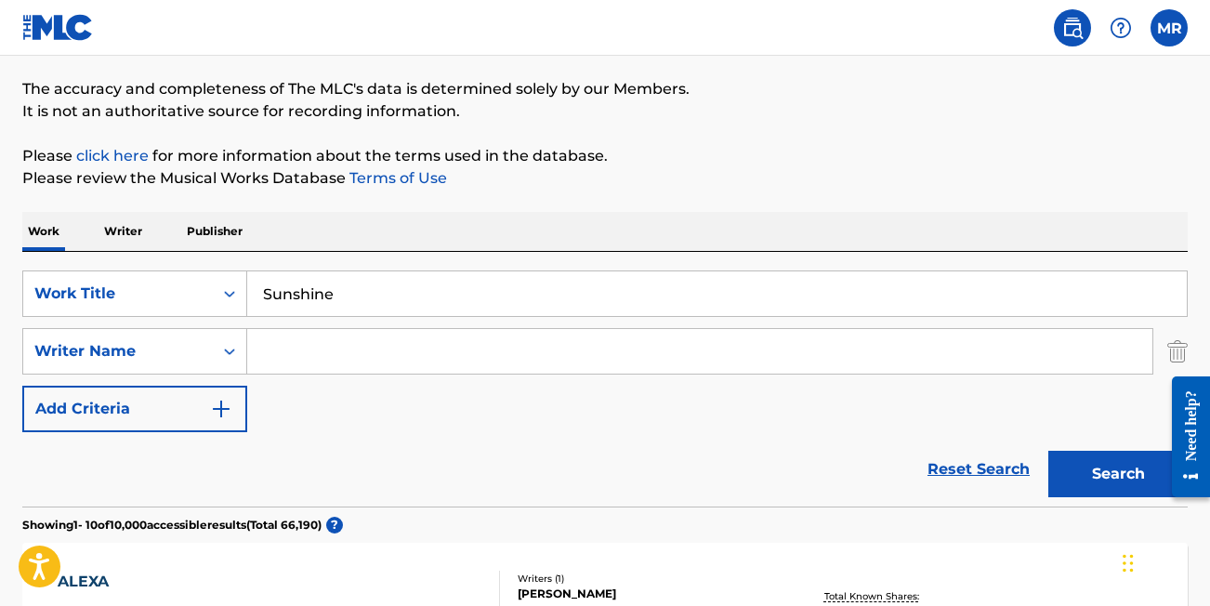
drag, startPoint x: 303, startPoint y: 360, endPoint x: 312, endPoint y: 305, distance: 55.6
click at [303, 360] on input "Search Form" at bounding box center [700, 351] width 906 height 45
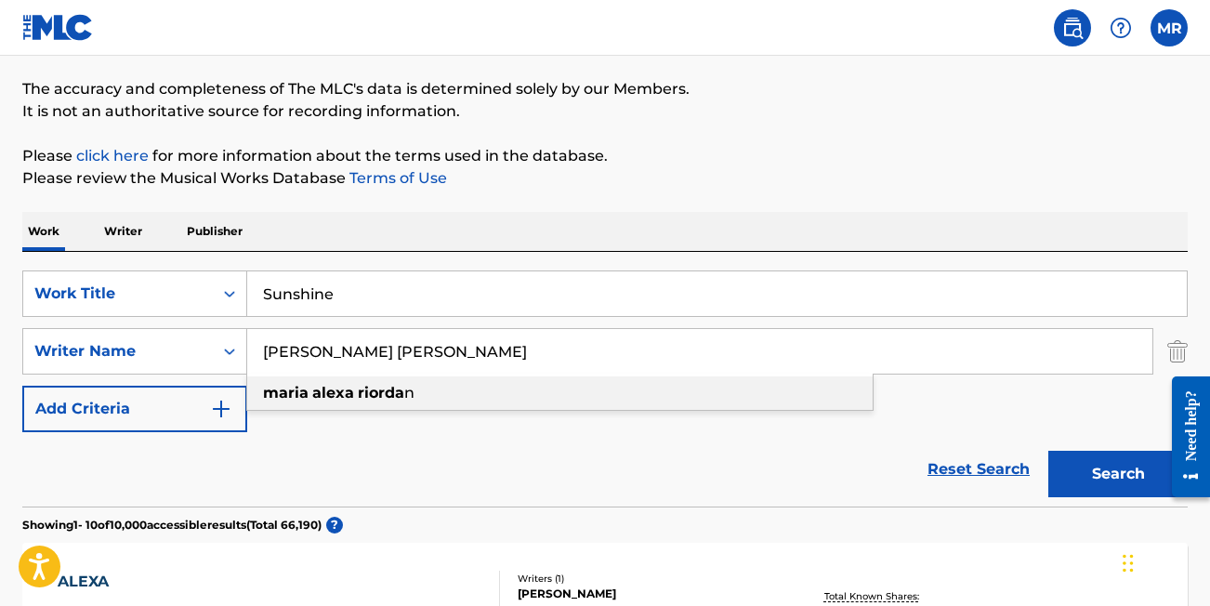
click at [312, 390] on strong "alexa" at bounding box center [333, 393] width 42 height 18
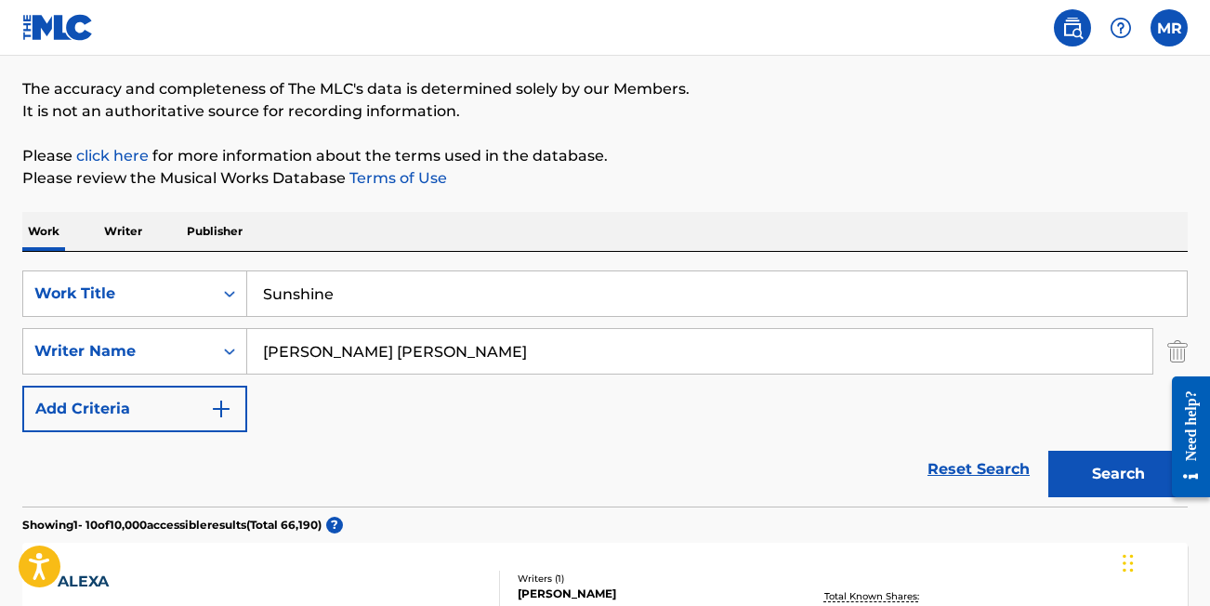
type input "[PERSON_NAME] [PERSON_NAME]"
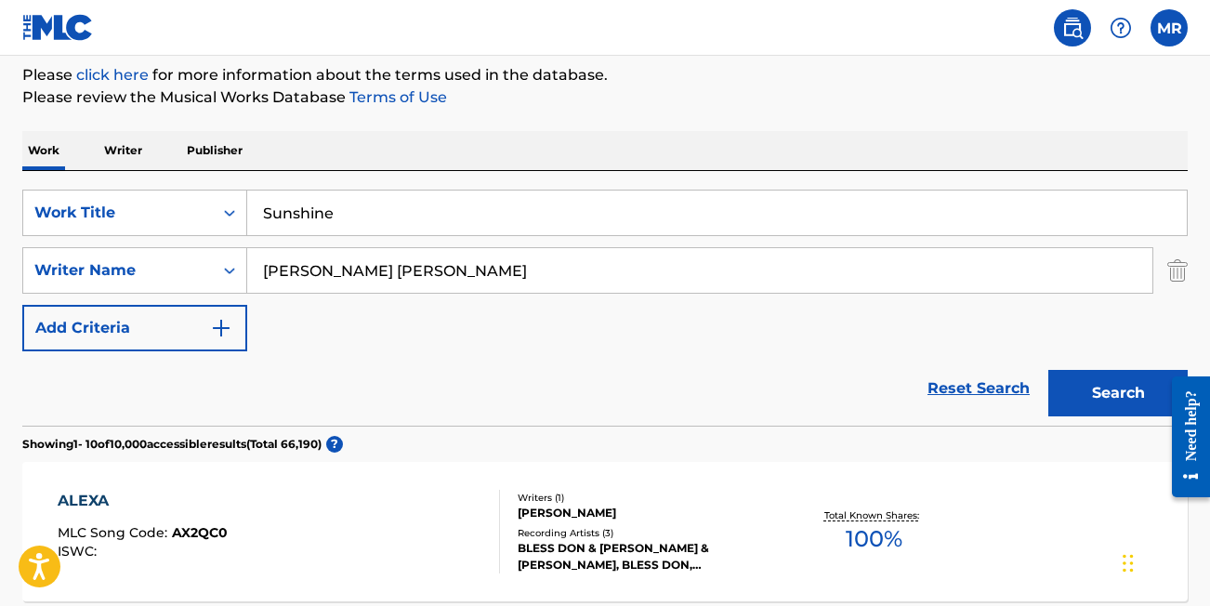
scroll to position [253, 0]
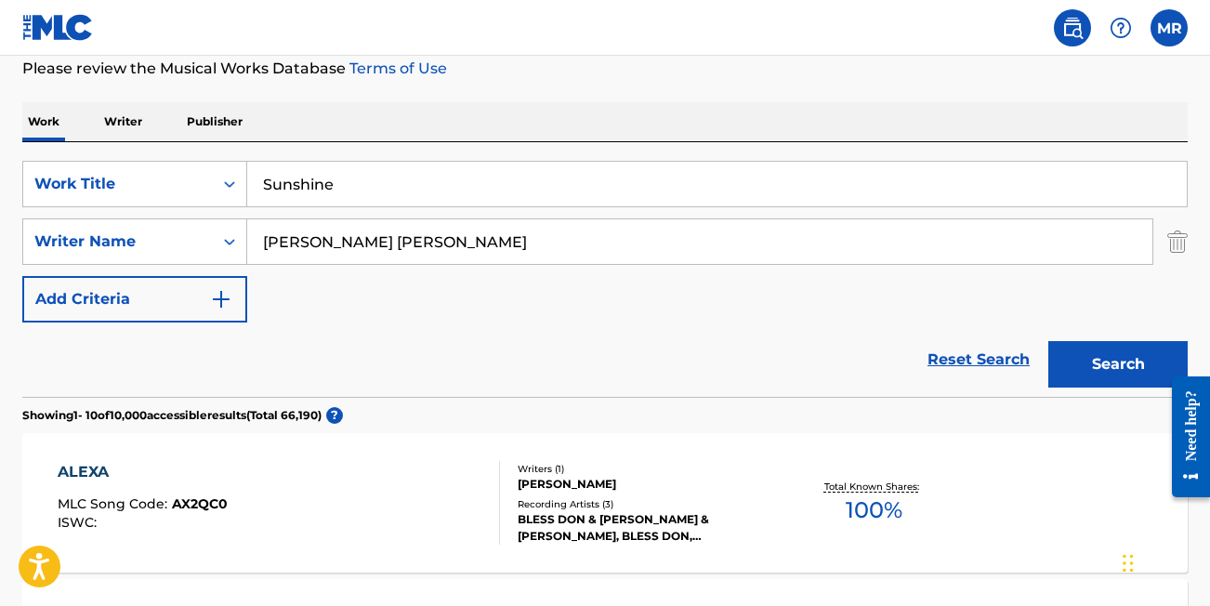
click at [171, 311] on button "Add Criteria" at bounding box center [134, 299] width 225 height 46
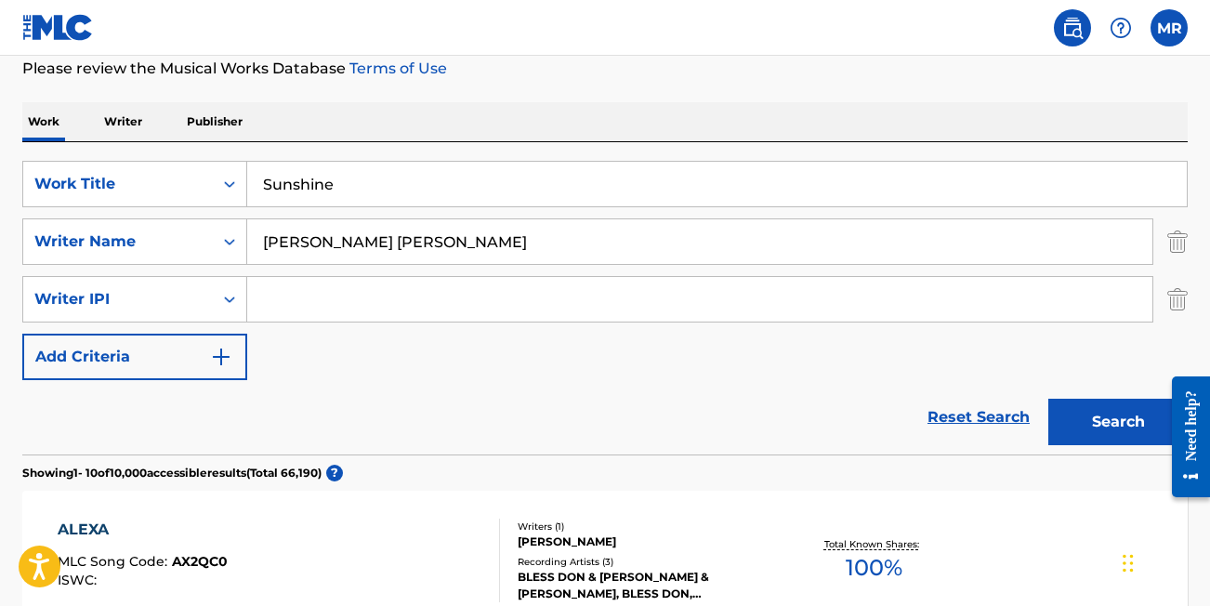
click at [143, 366] on button "Add Criteria" at bounding box center [134, 357] width 225 height 46
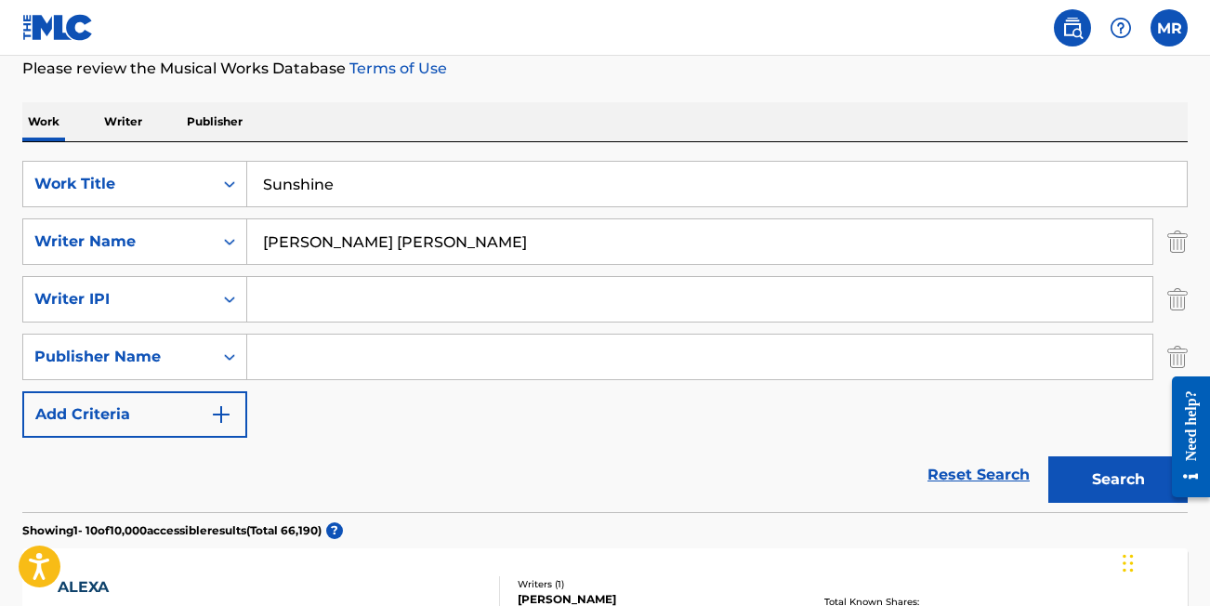
click at [130, 422] on button "Add Criteria" at bounding box center [134, 414] width 225 height 46
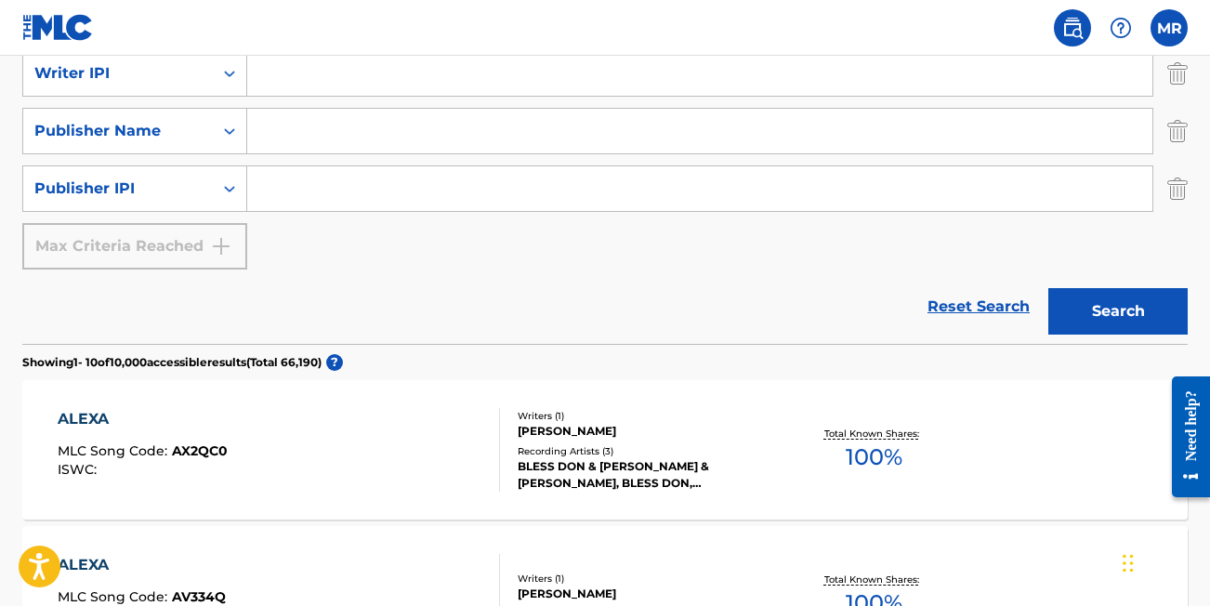
scroll to position [496, 0]
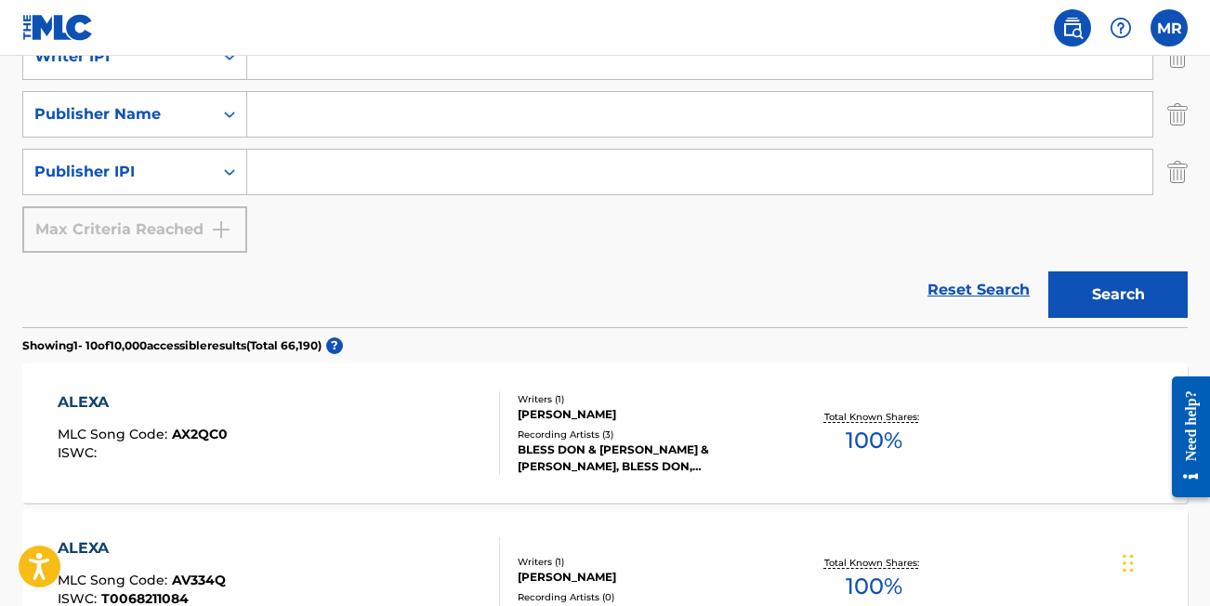
click at [1091, 300] on button "Search" at bounding box center [1118, 294] width 139 height 46
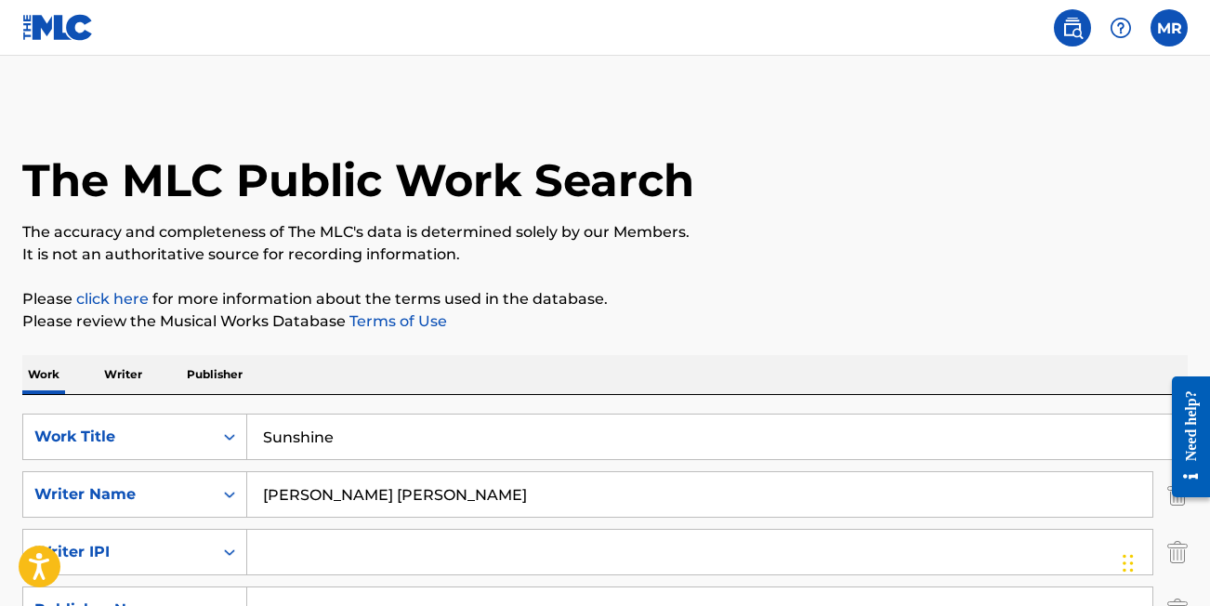
scroll to position [0, 0]
click at [78, 38] on img at bounding box center [58, 27] width 72 height 27
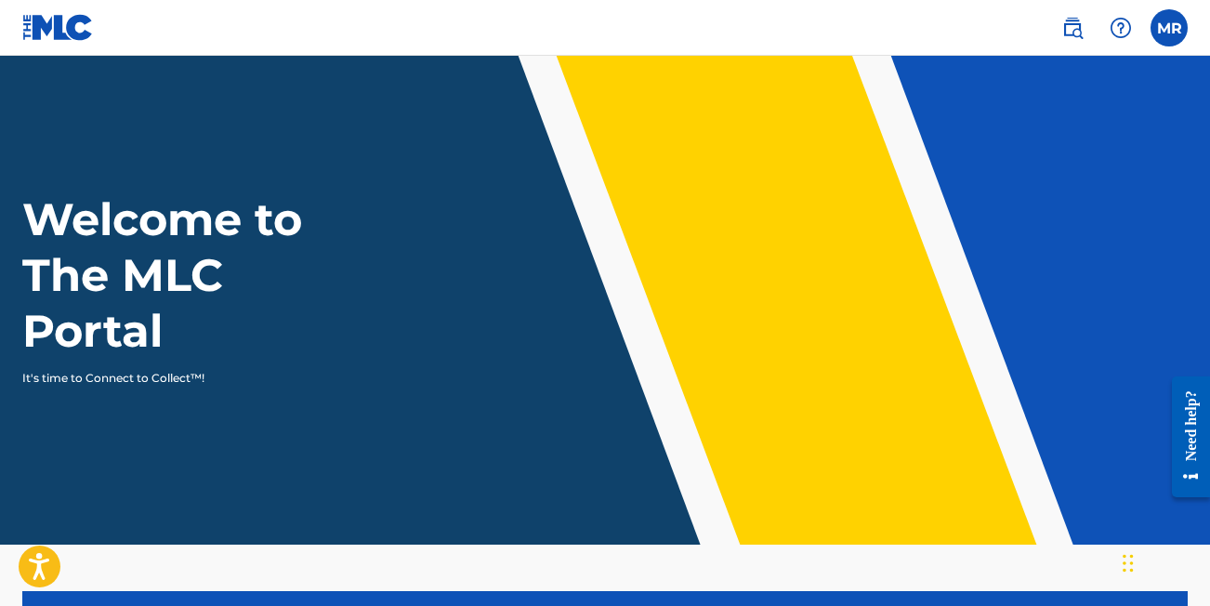
click at [314, 216] on h1 "Welcome to The MLC Portal" at bounding box center [196, 275] width 348 height 167
click at [1187, 23] on label at bounding box center [1169, 27] width 37 height 37
click at [1170, 28] on input "[PERSON_NAME] [EMAIL_ADDRESS][DOMAIN_NAME] Notification Preferences Profile Log…" at bounding box center [1170, 28] width 0 height 0
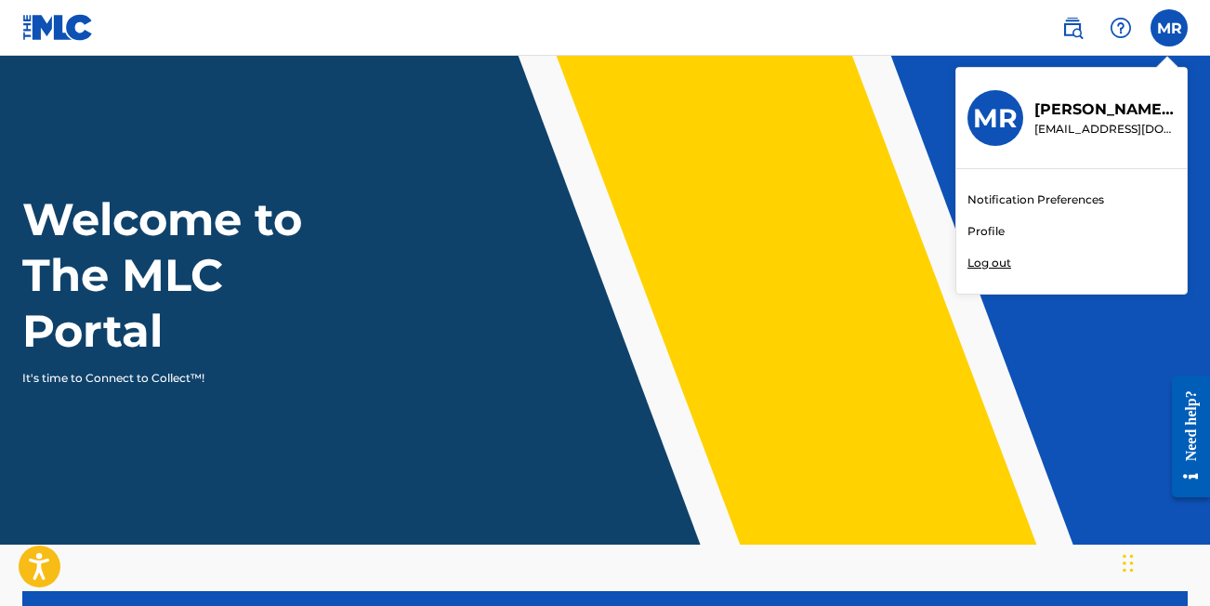
click at [1007, 233] on div "Notification Preferences Profile Log out" at bounding box center [1072, 231] width 231 height 125
click at [1170, 28] on input "[PERSON_NAME] [EMAIL_ADDRESS][DOMAIN_NAME] Notification Preferences Profile Log…" at bounding box center [1170, 28] width 0 height 0
click at [972, 230] on link "Profile" at bounding box center [986, 231] width 37 height 17
